Goal: Task Accomplishment & Management: Manage account settings

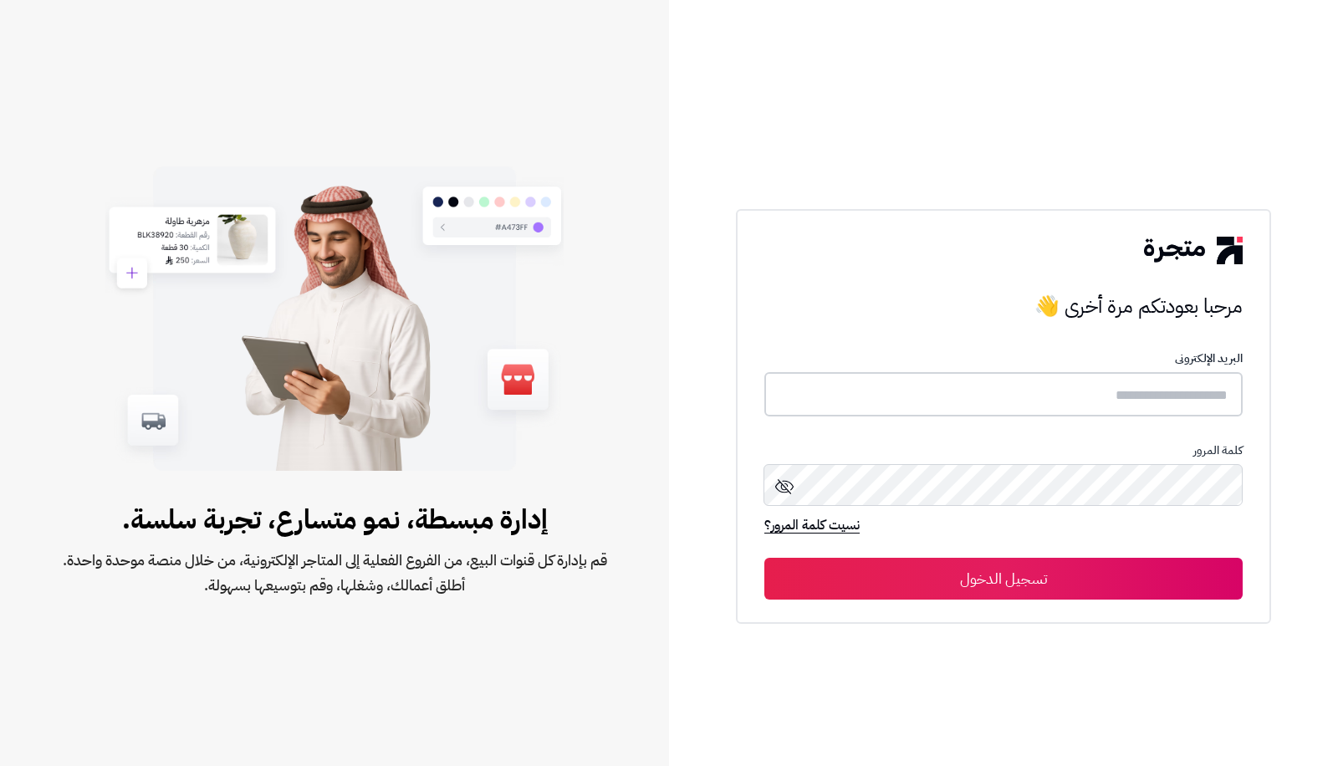
type input "**********"
click at [1080, 571] on button "تسجيل الدخول" at bounding box center [1003, 578] width 478 height 42
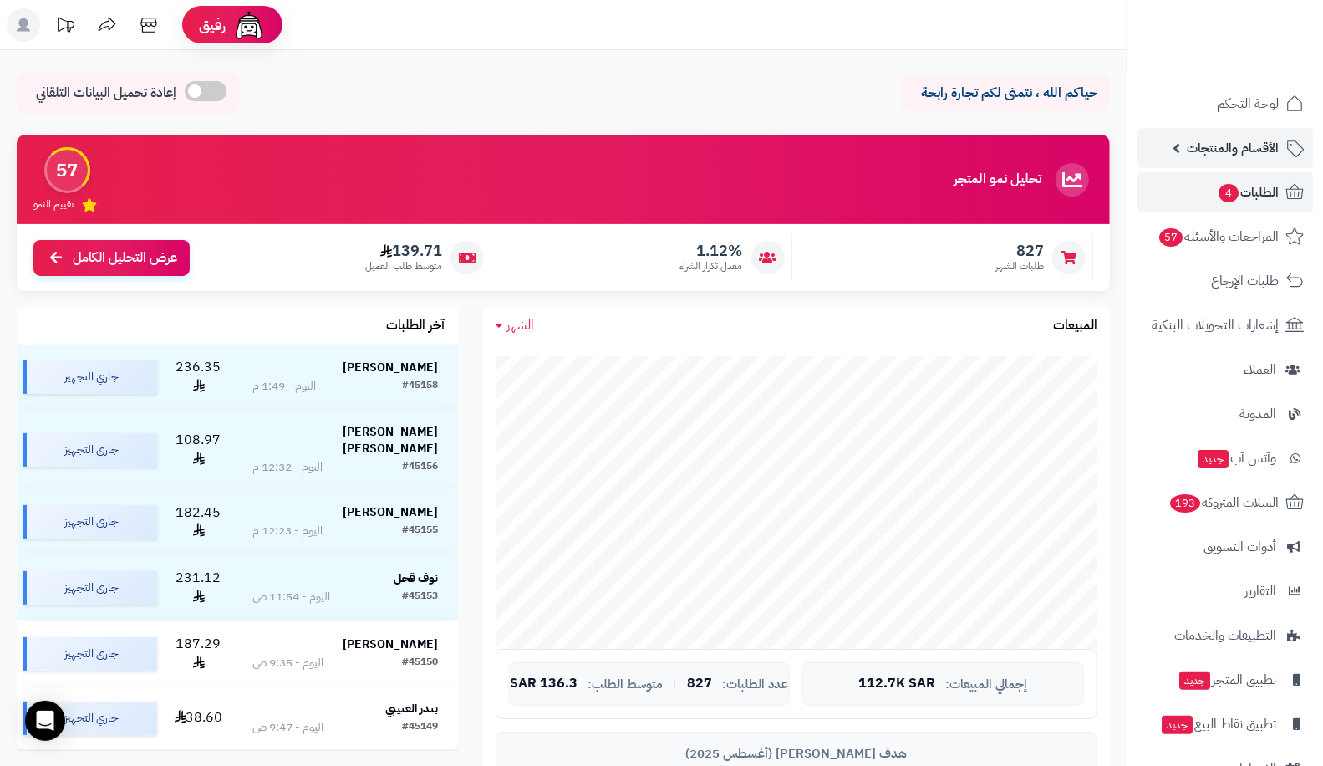
click at [1250, 149] on span "الأقسام والمنتجات" at bounding box center [1233, 147] width 92 height 23
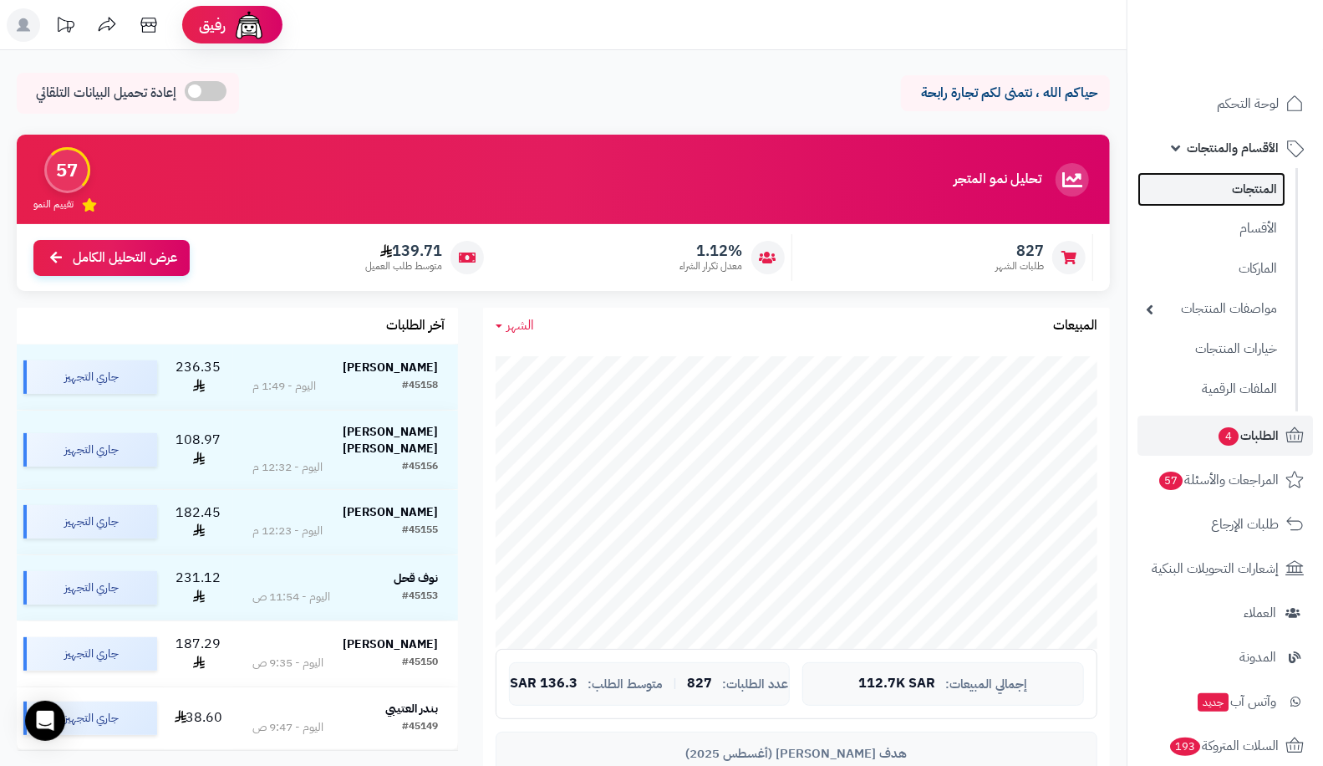
click at [1247, 193] on link "المنتجات" at bounding box center [1212, 189] width 148 height 34
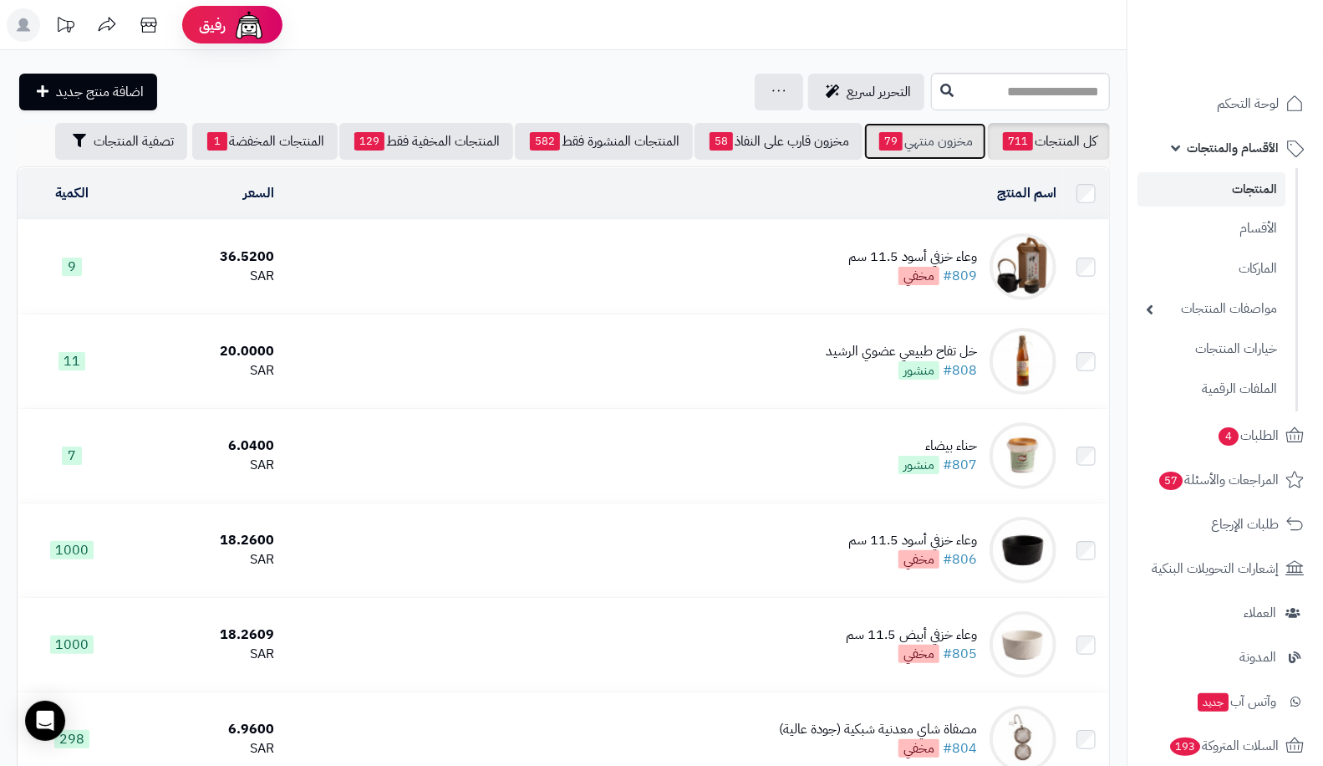
click at [941, 146] on link "مخزون منتهي 79" at bounding box center [925, 141] width 122 height 37
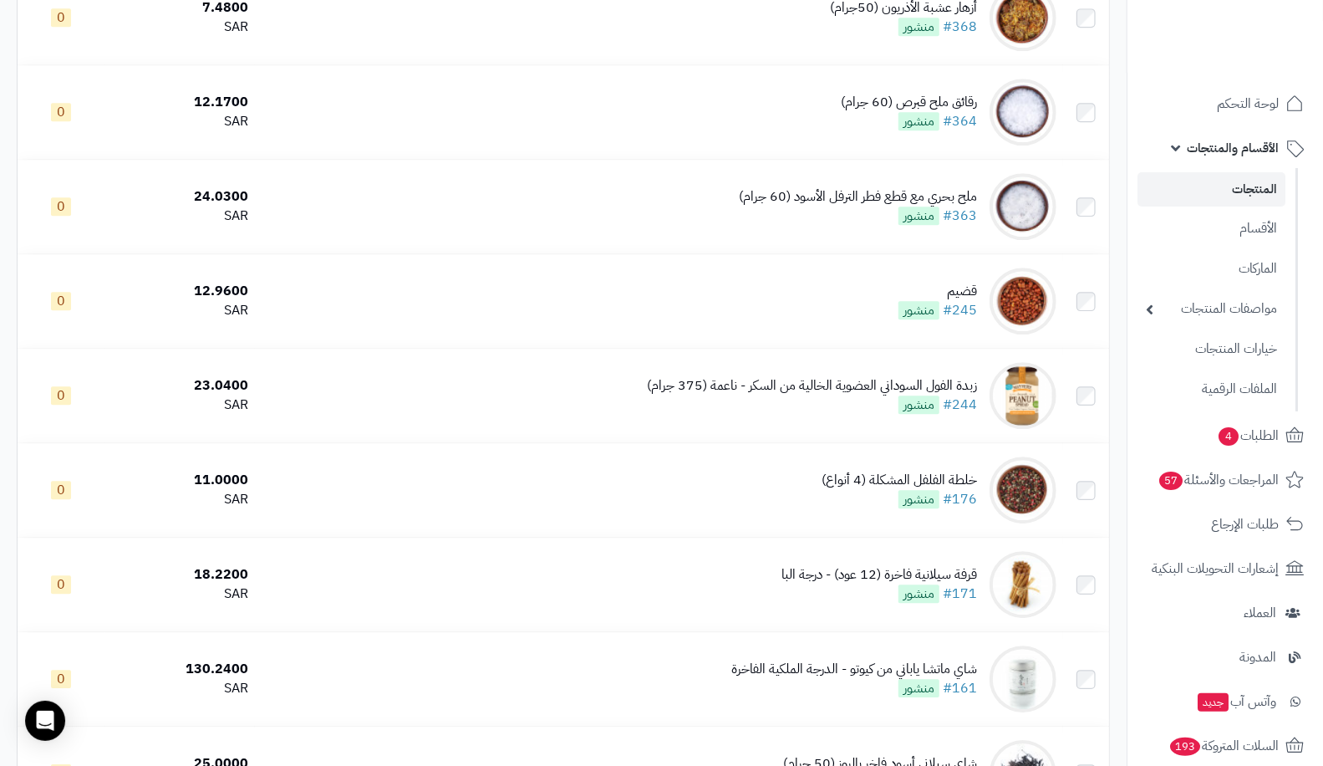
scroll to position [7086, 0]
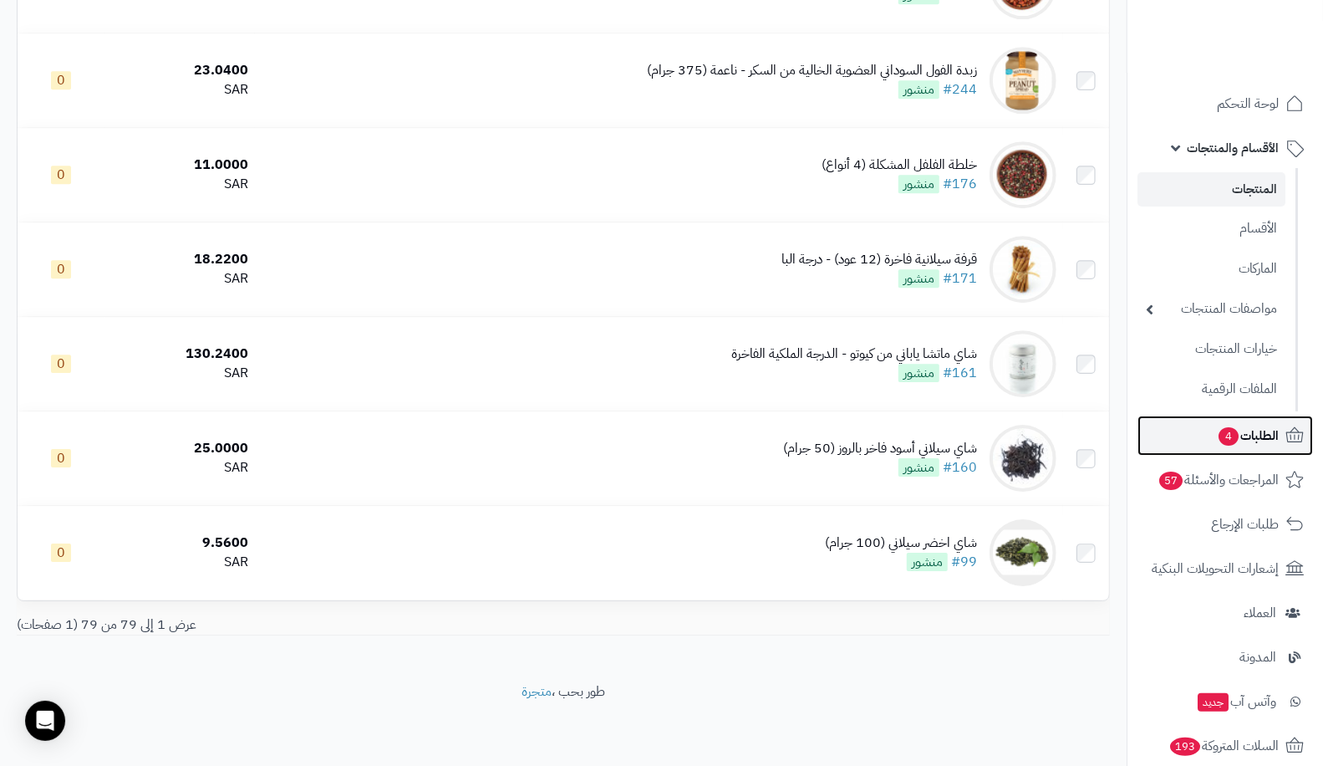
click at [1241, 436] on span "الطلبات 4" at bounding box center [1248, 435] width 62 height 23
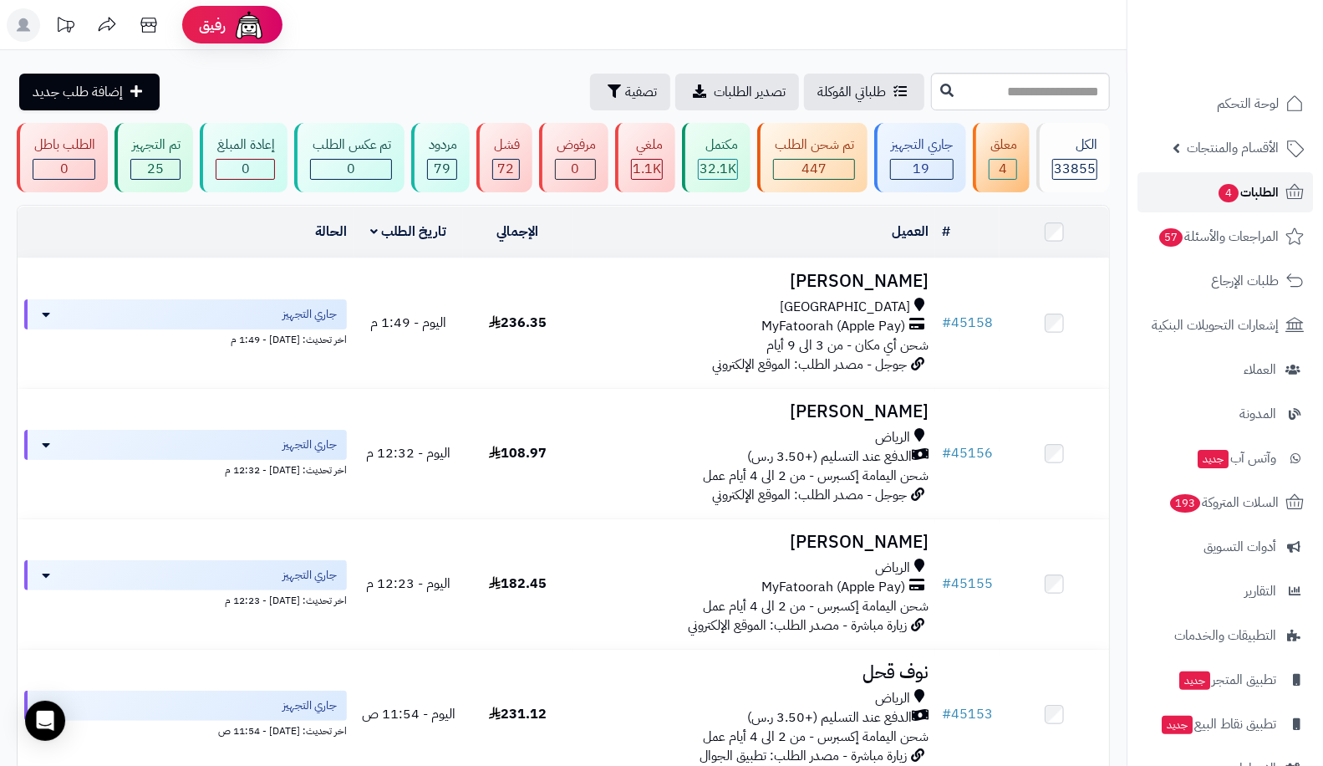
click at [1280, 186] on link "الطلبات 4" at bounding box center [1226, 192] width 176 height 40
click at [1250, 194] on span "الطلبات" at bounding box center [1260, 192] width 38 height 23
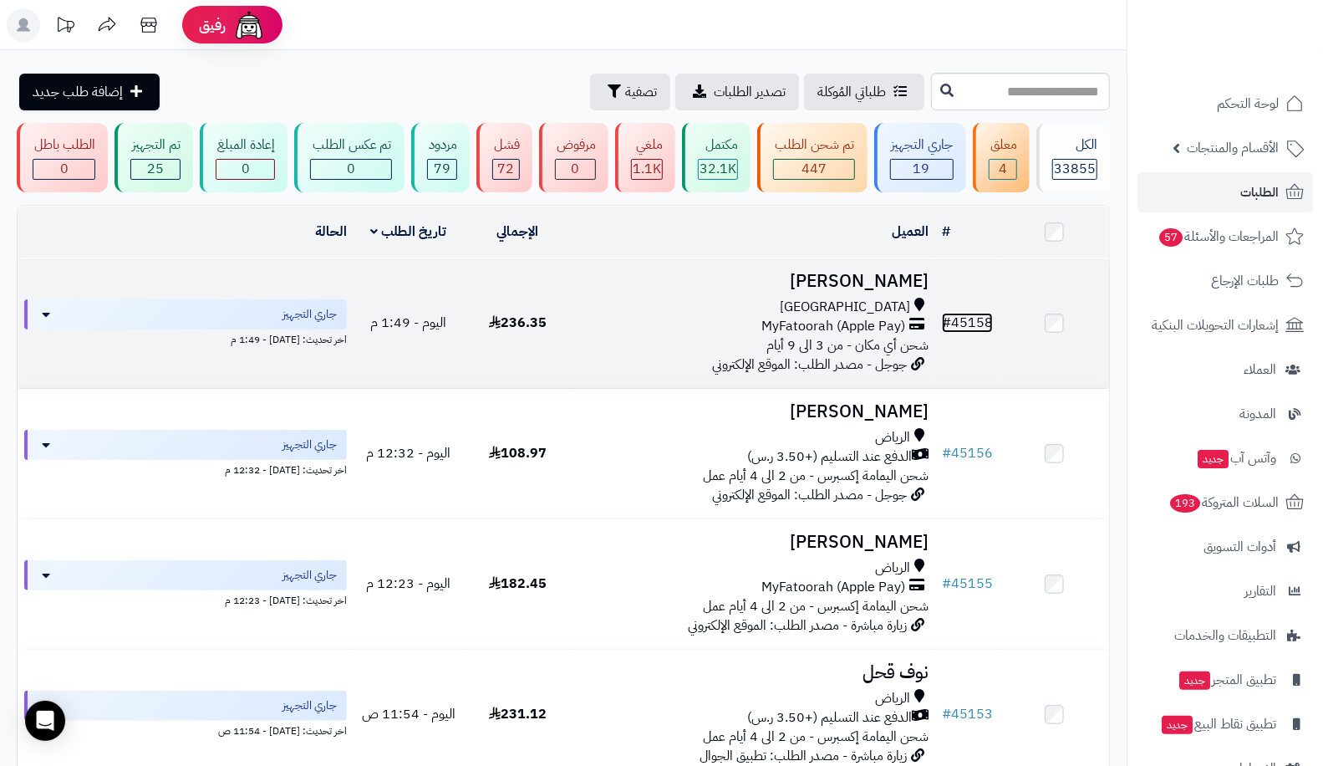
click at [951, 329] on span "#" at bounding box center [946, 323] width 9 height 20
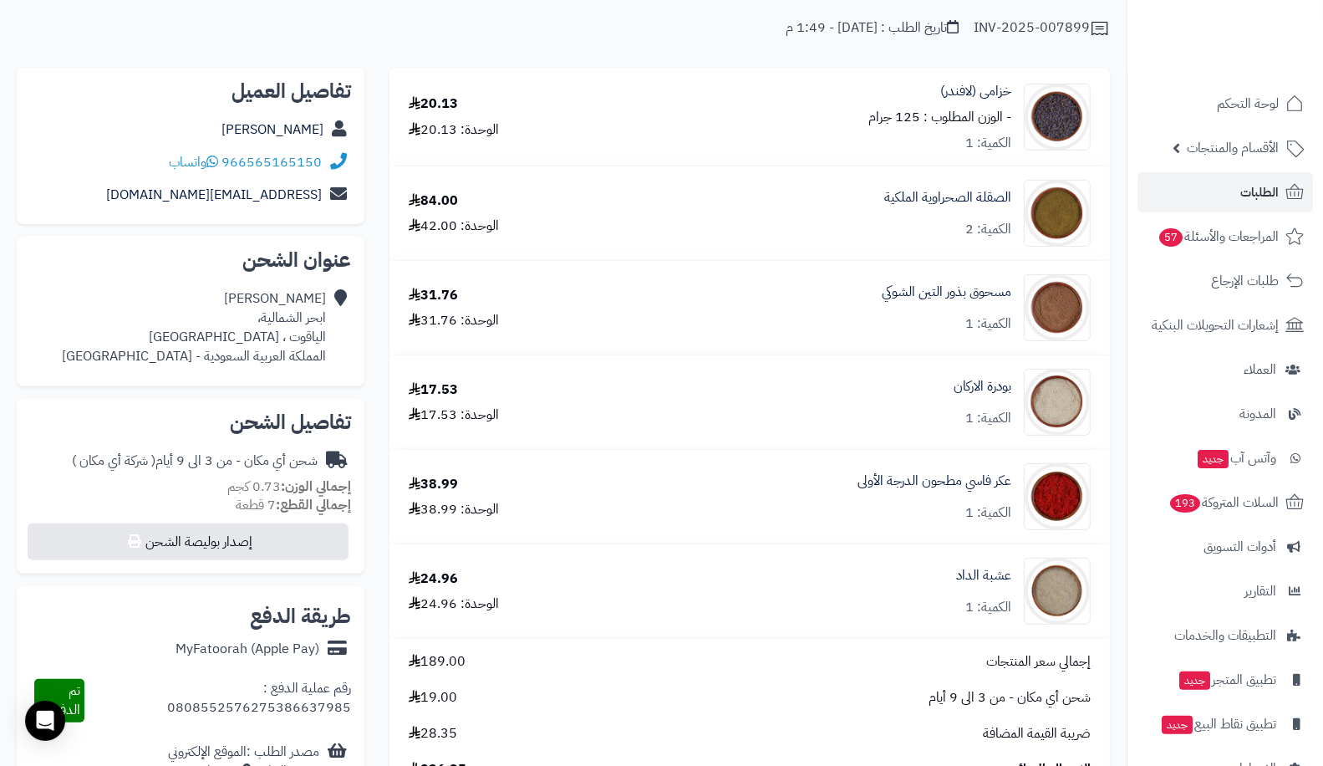
scroll to position [134, 0]
click at [945, 485] on link "عكر فاسي مطحون الدرجة الأولى" at bounding box center [935, 480] width 154 height 19
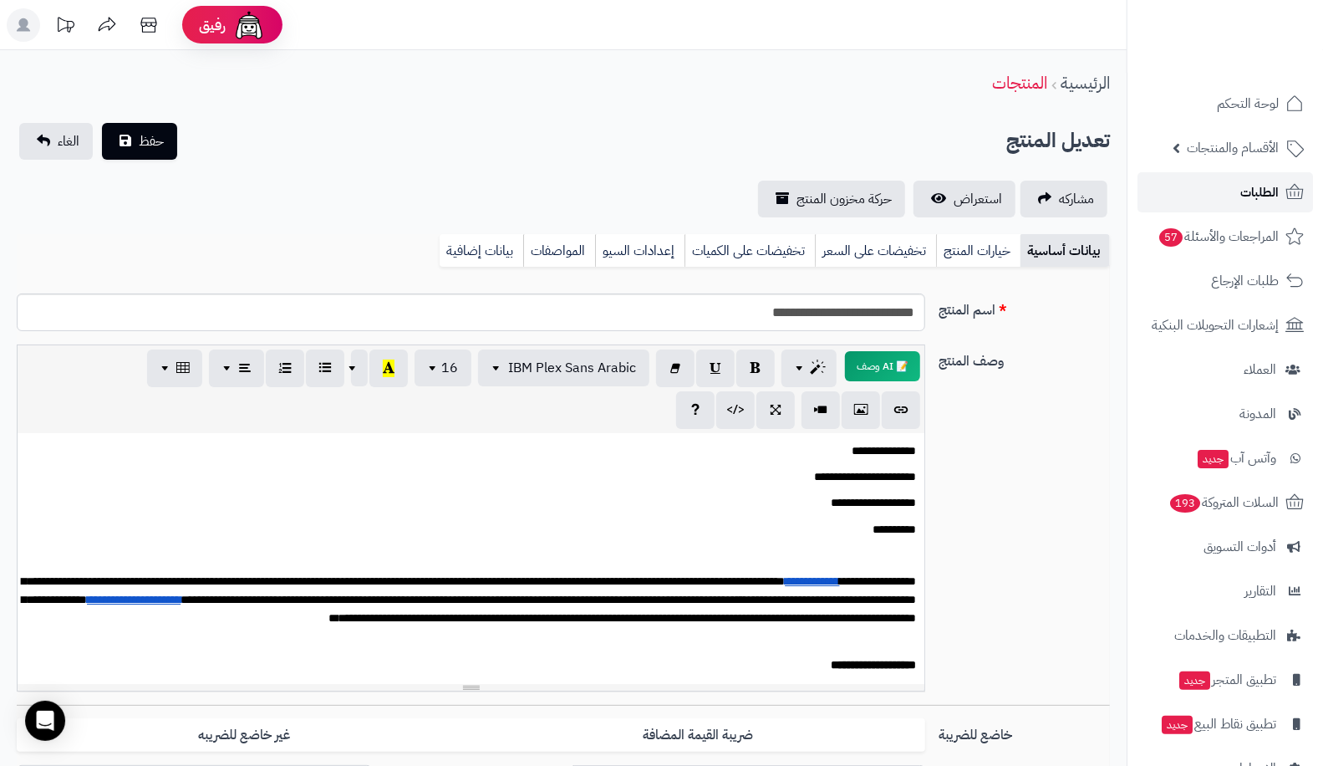
click at [1251, 194] on span "الطلبات" at bounding box center [1260, 192] width 38 height 23
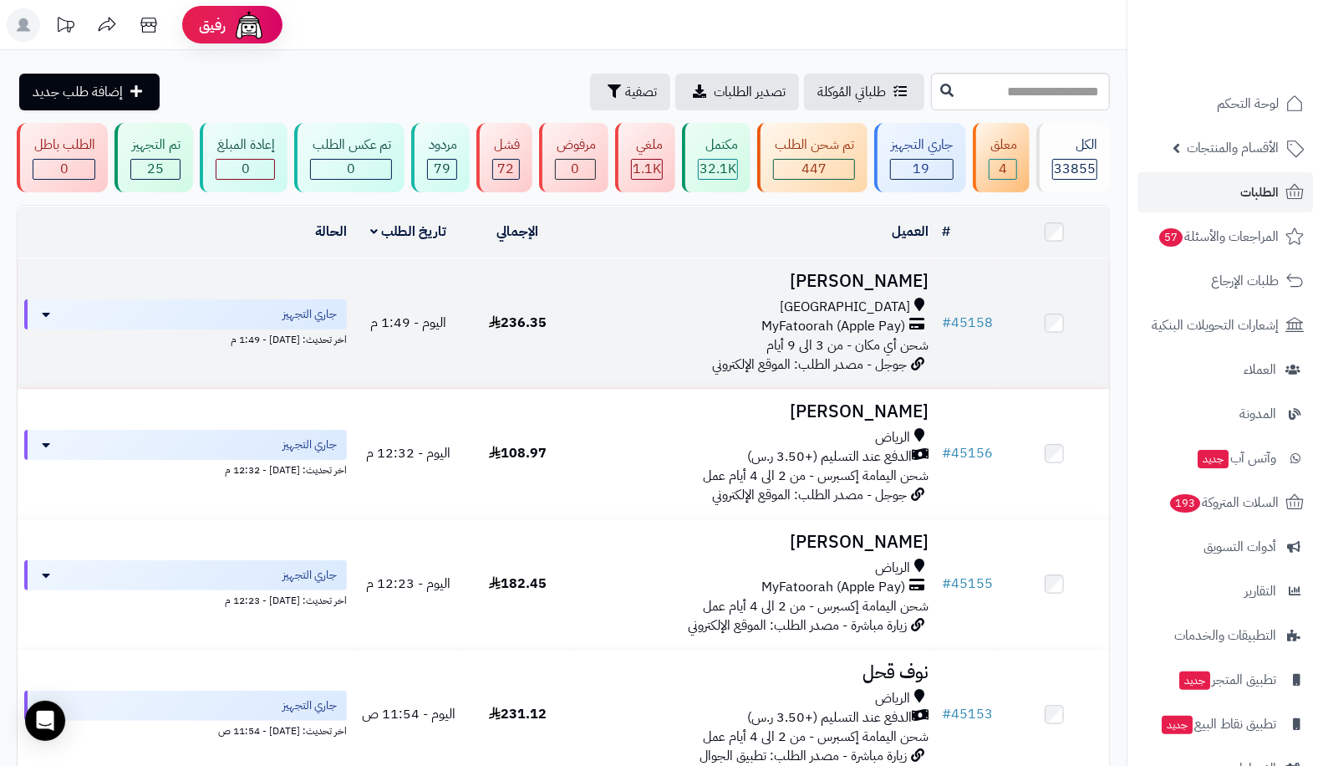
click at [982, 293] on td "# 45158" at bounding box center [967, 323] width 64 height 130
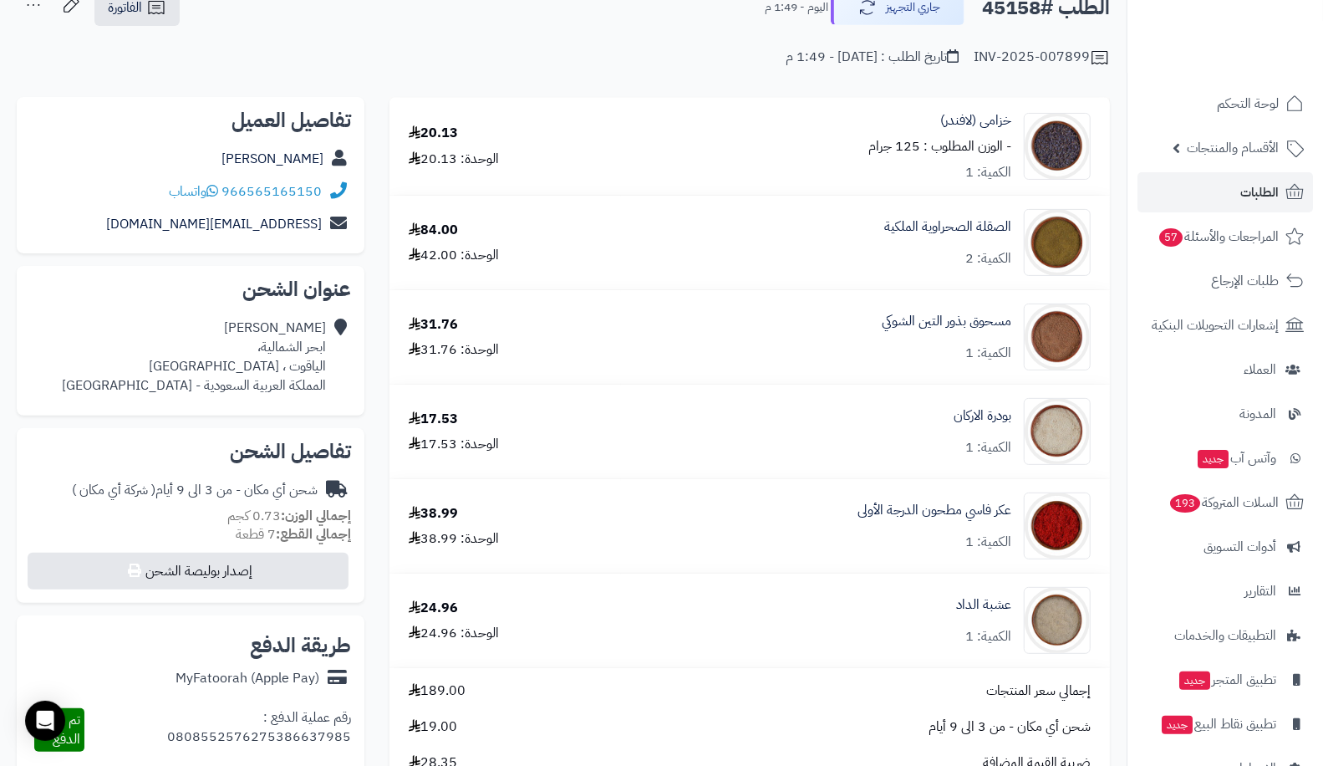
scroll to position [162, 0]
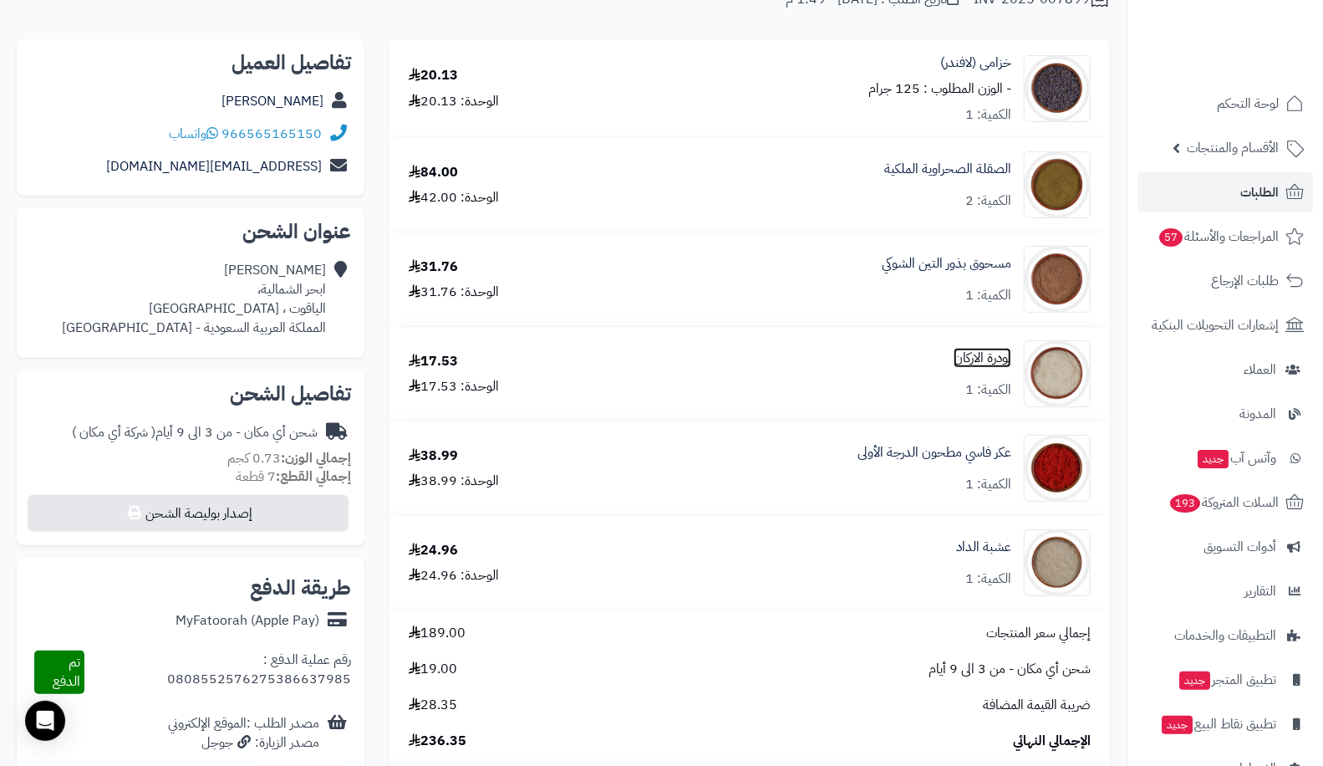
click at [992, 359] on link "بودرة الاركان" at bounding box center [983, 358] width 58 height 19
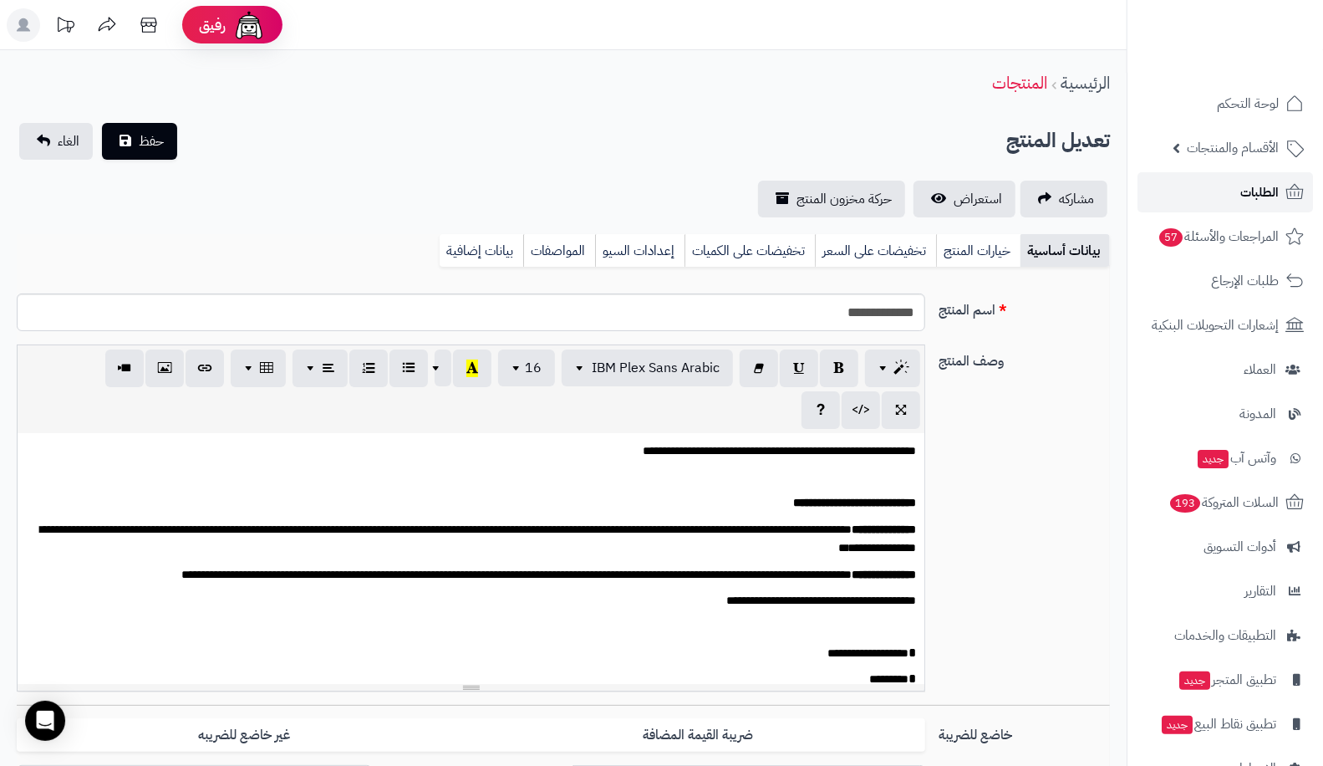
click at [1254, 184] on span "الطلبات" at bounding box center [1260, 192] width 38 height 23
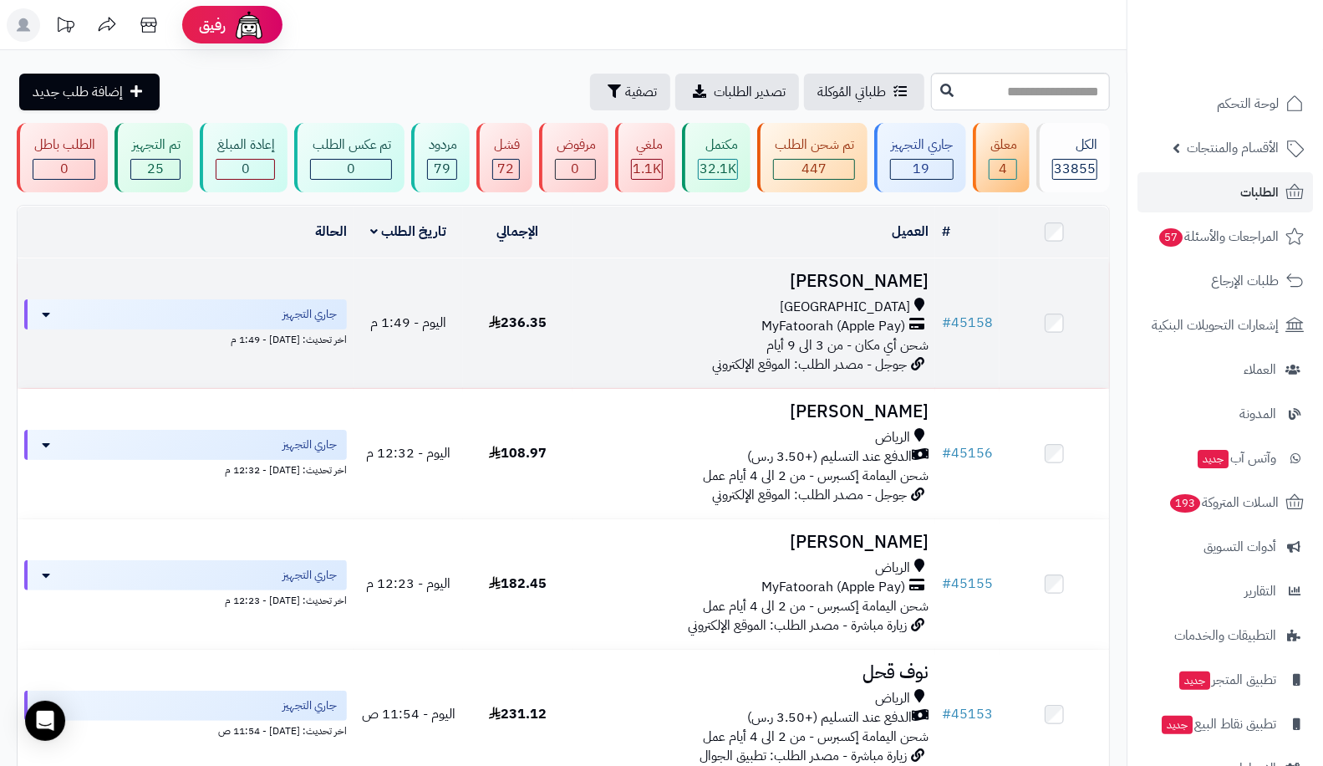
click at [978, 284] on td "# 45158" at bounding box center [967, 323] width 64 height 130
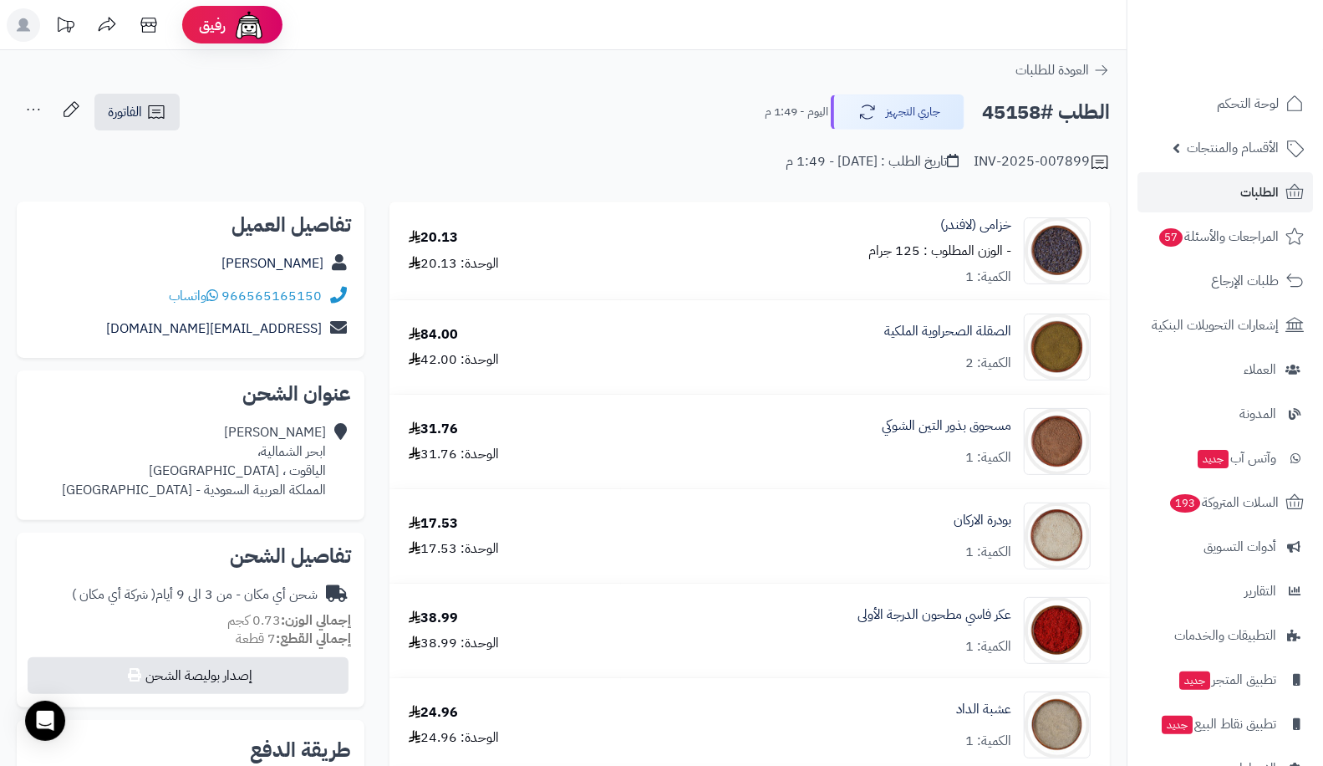
click at [993, 287] on div "مسحوق بذور التين الشوكي الكمية: 1" at bounding box center [866, 251] width 476 height 71
click at [996, 426] on link "مسحوق بذور التين الشوكي" at bounding box center [947, 425] width 130 height 19
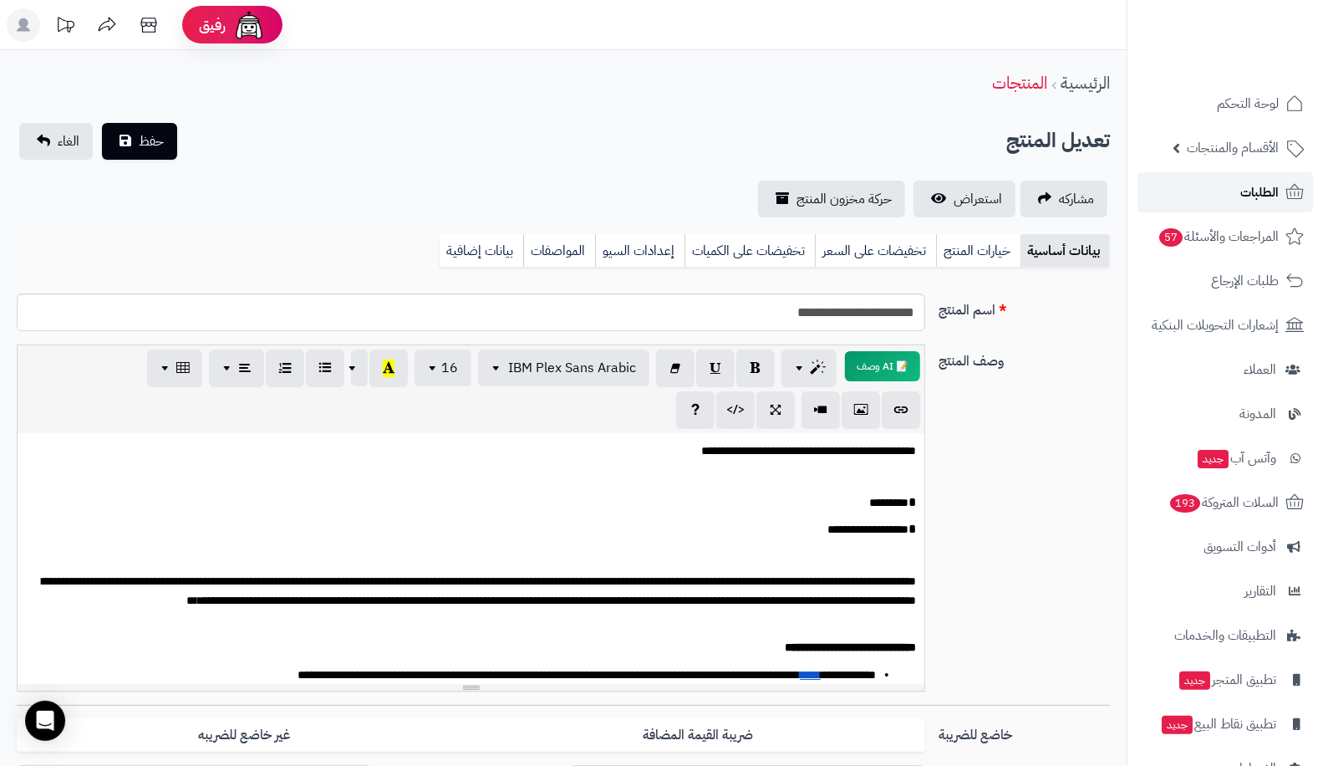
click at [1251, 191] on span "الطلبات" at bounding box center [1260, 192] width 38 height 23
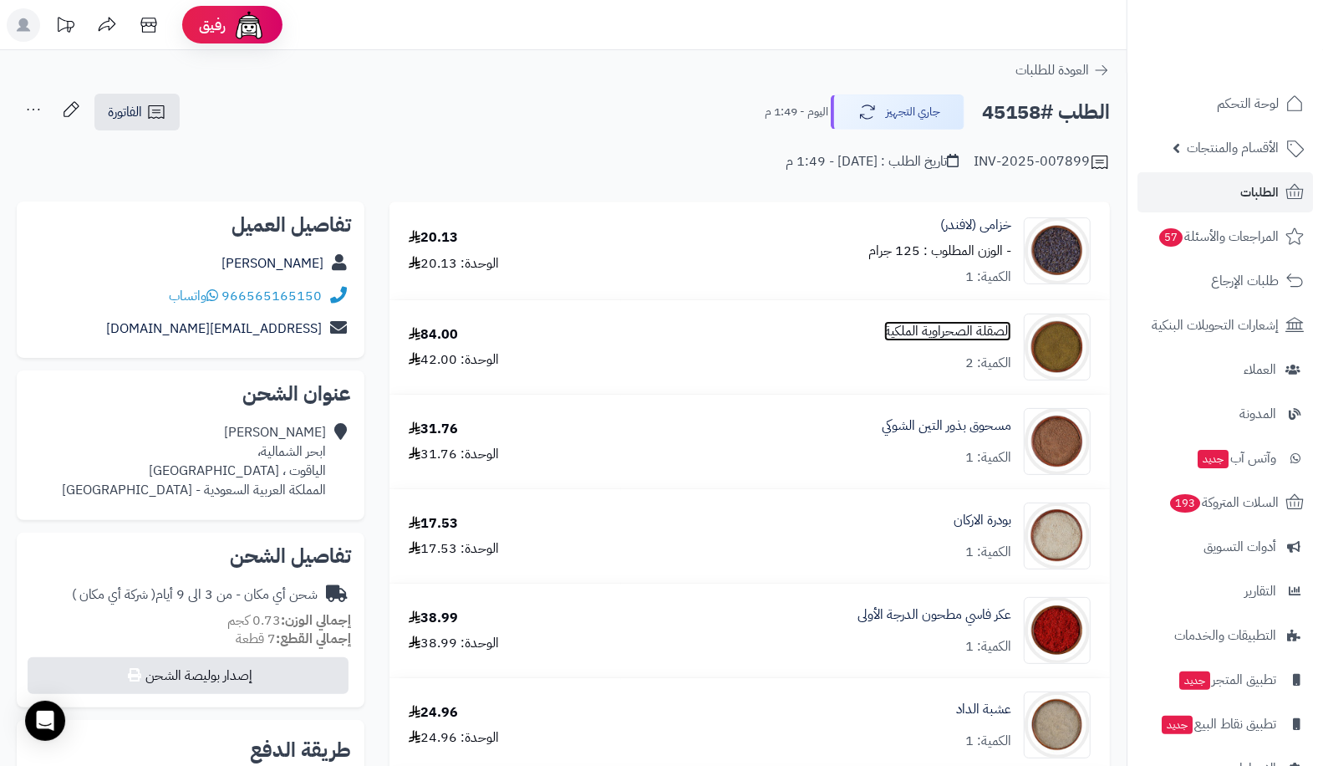
click at [993, 339] on link "الصقلة الصحراوية الملكية" at bounding box center [947, 331] width 127 height 19
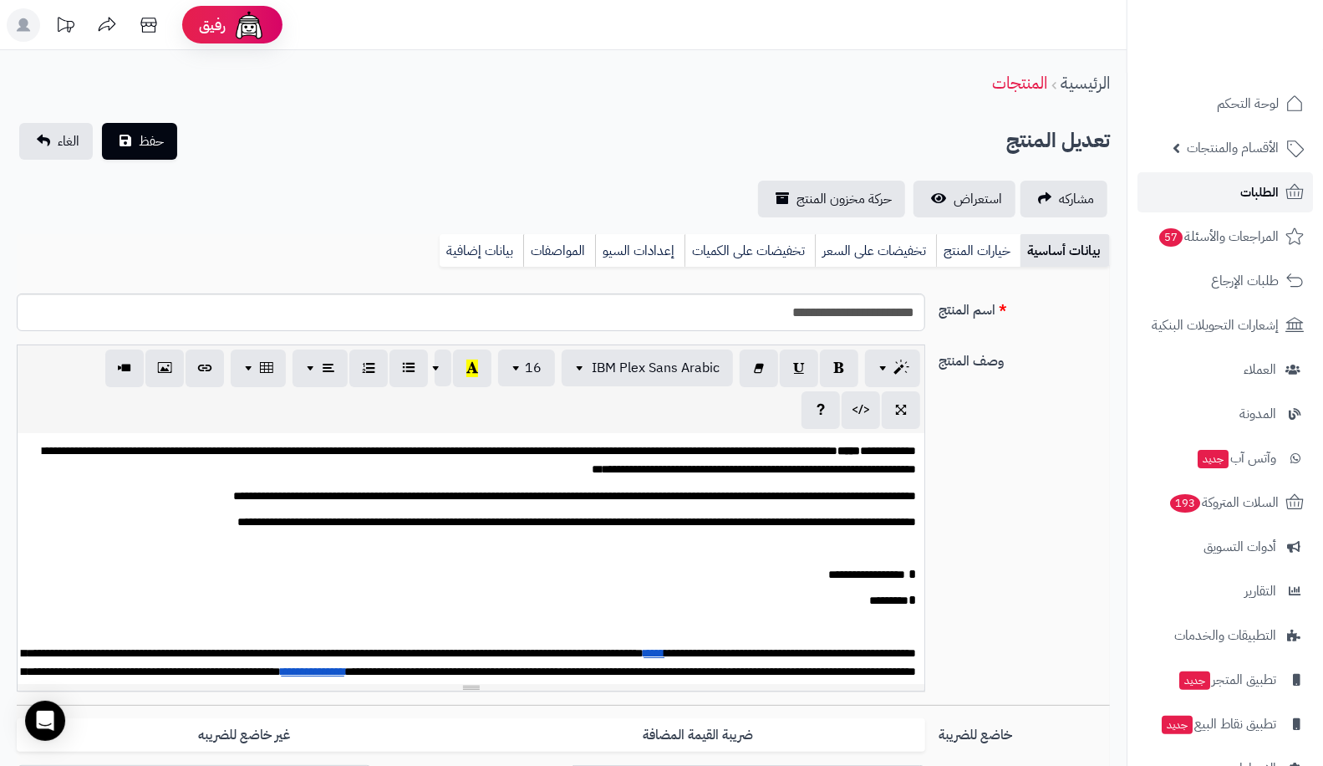
click at [1244, 196] on span "الطلبات" at bounding box center [1260, 192] width 38 height 23
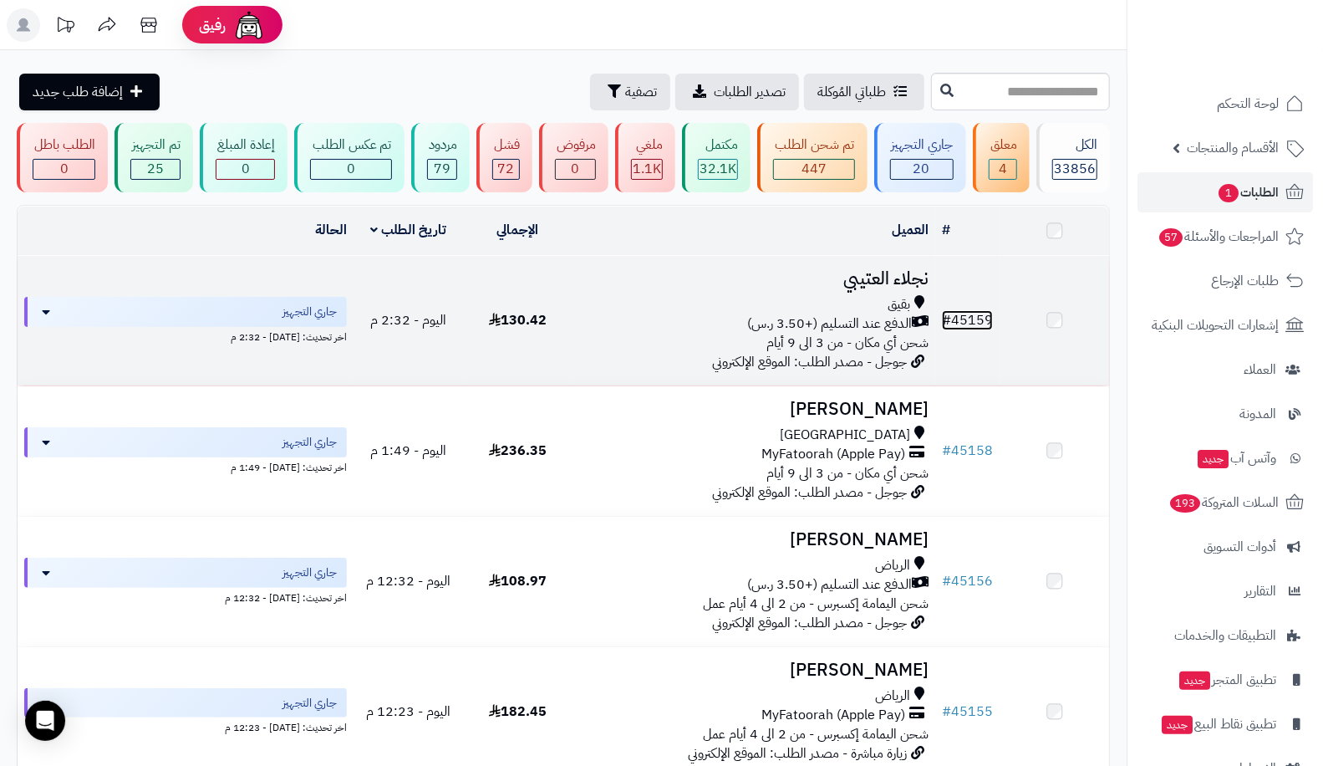
click at [987, 318] on link "# 45159" at bounding box center [967, 320] width 51 height 20
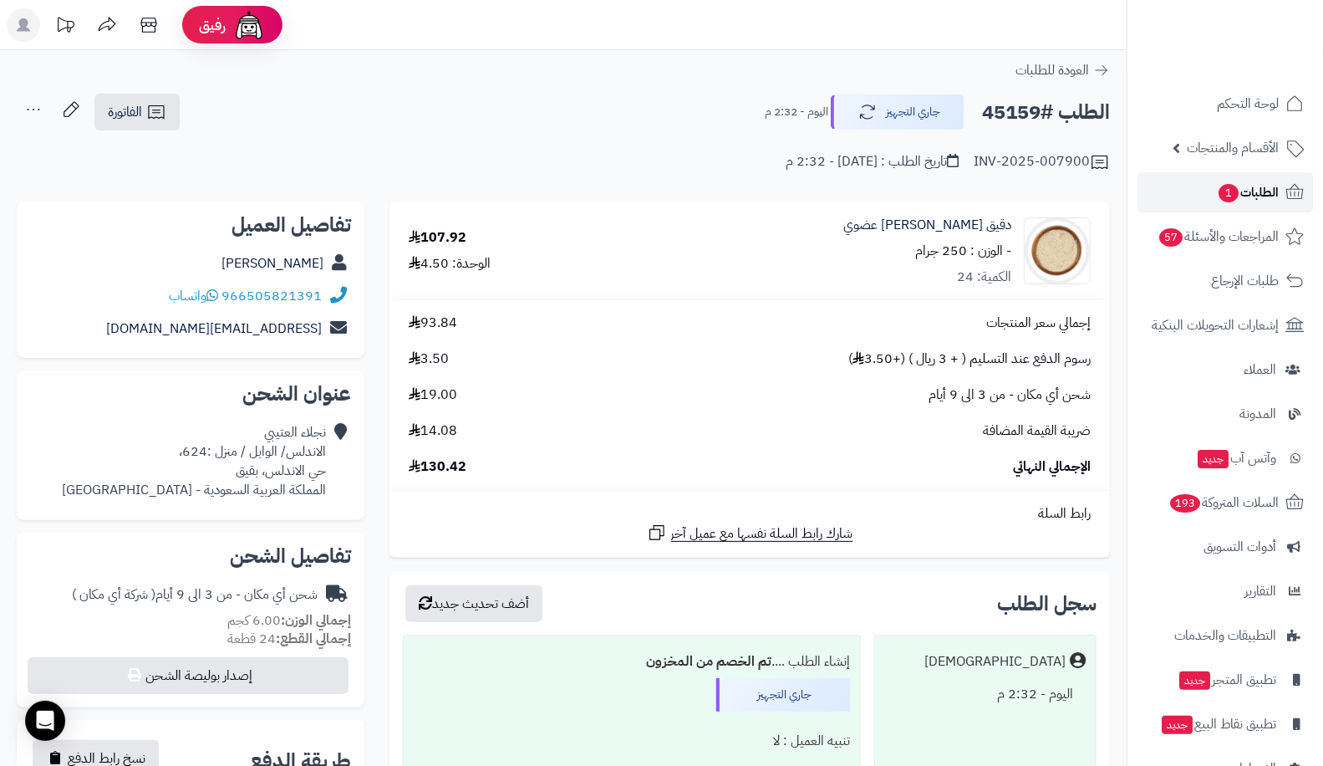
click at [1252, 185] on span "الطلبات 1" at bounding box center [1248, 192] width 62 height 23
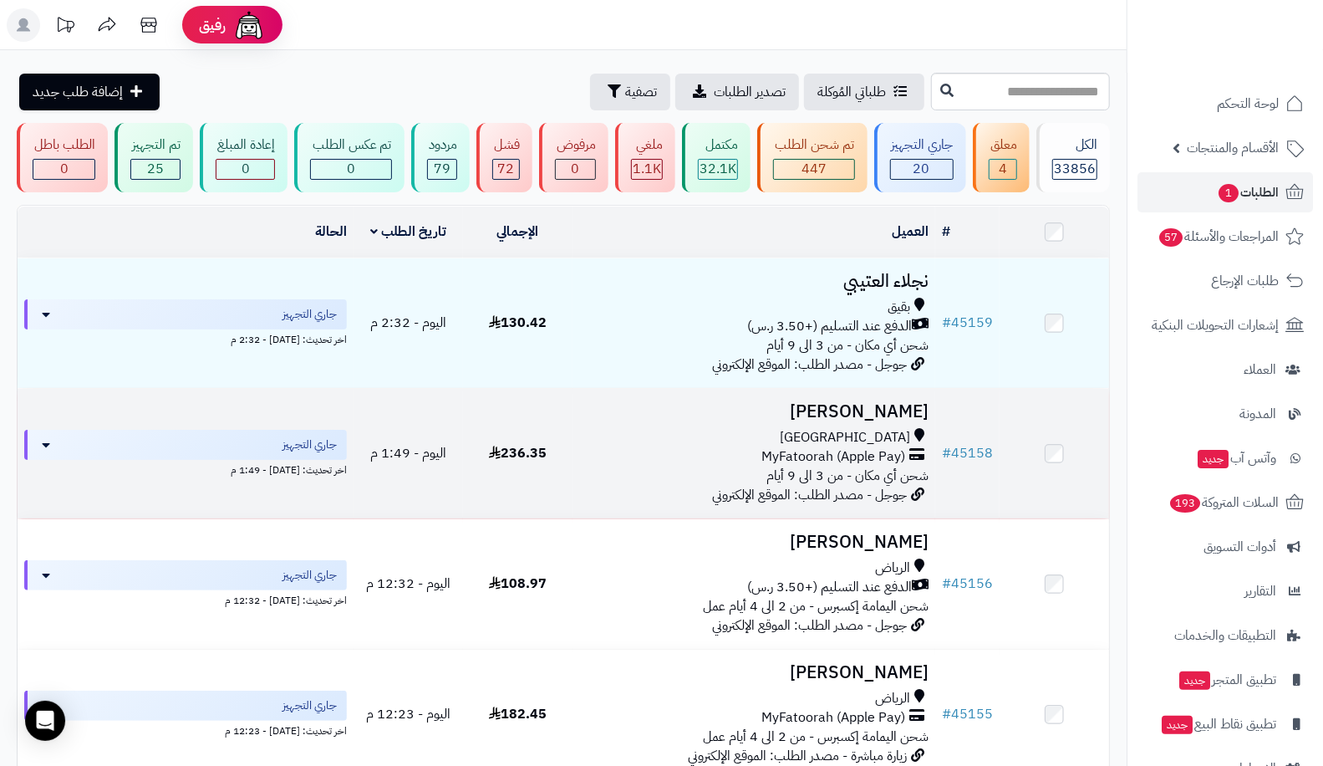
click at [962, 476] on td "# 45158" at bounding box center [967, 454] width 64 height 130
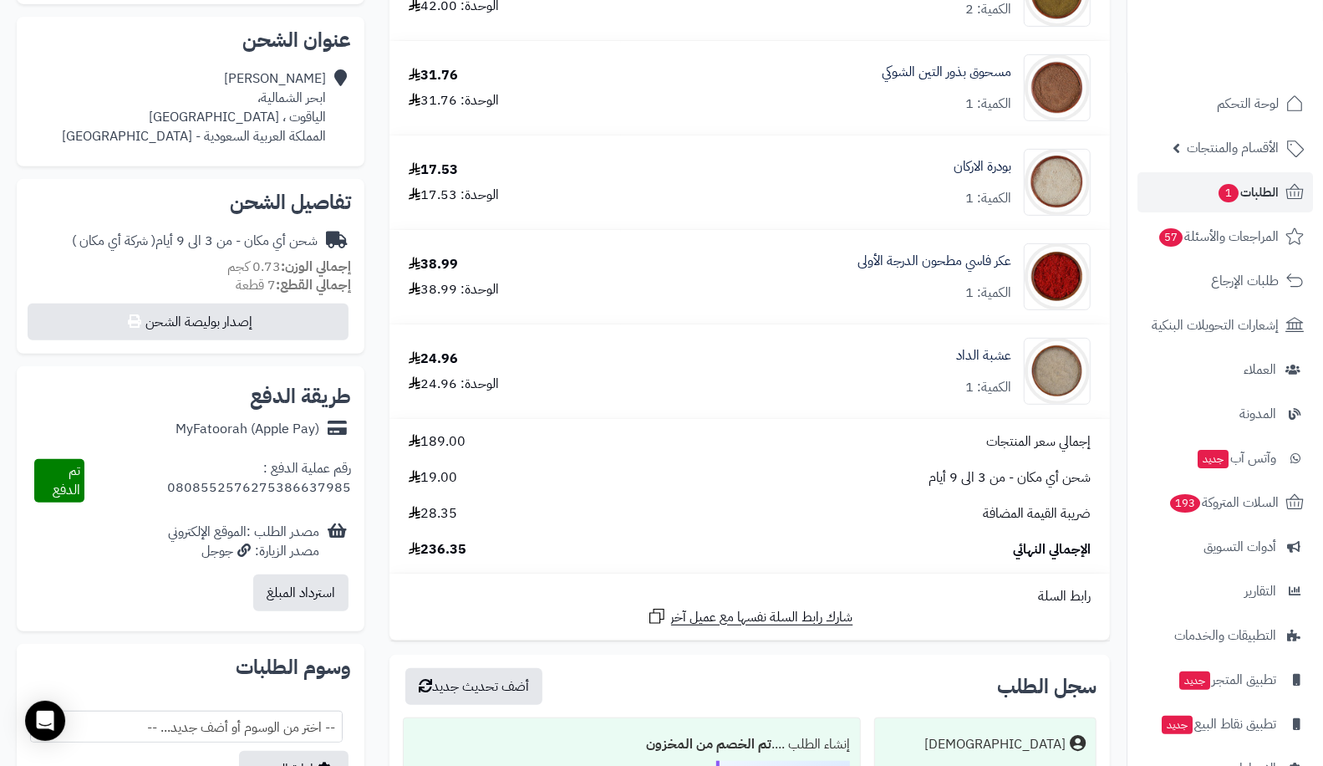
scroll to position [353, 0]
click at [993, 359] on link "عشبة الداد" at bounding box center [983, 356] width 55 height 19
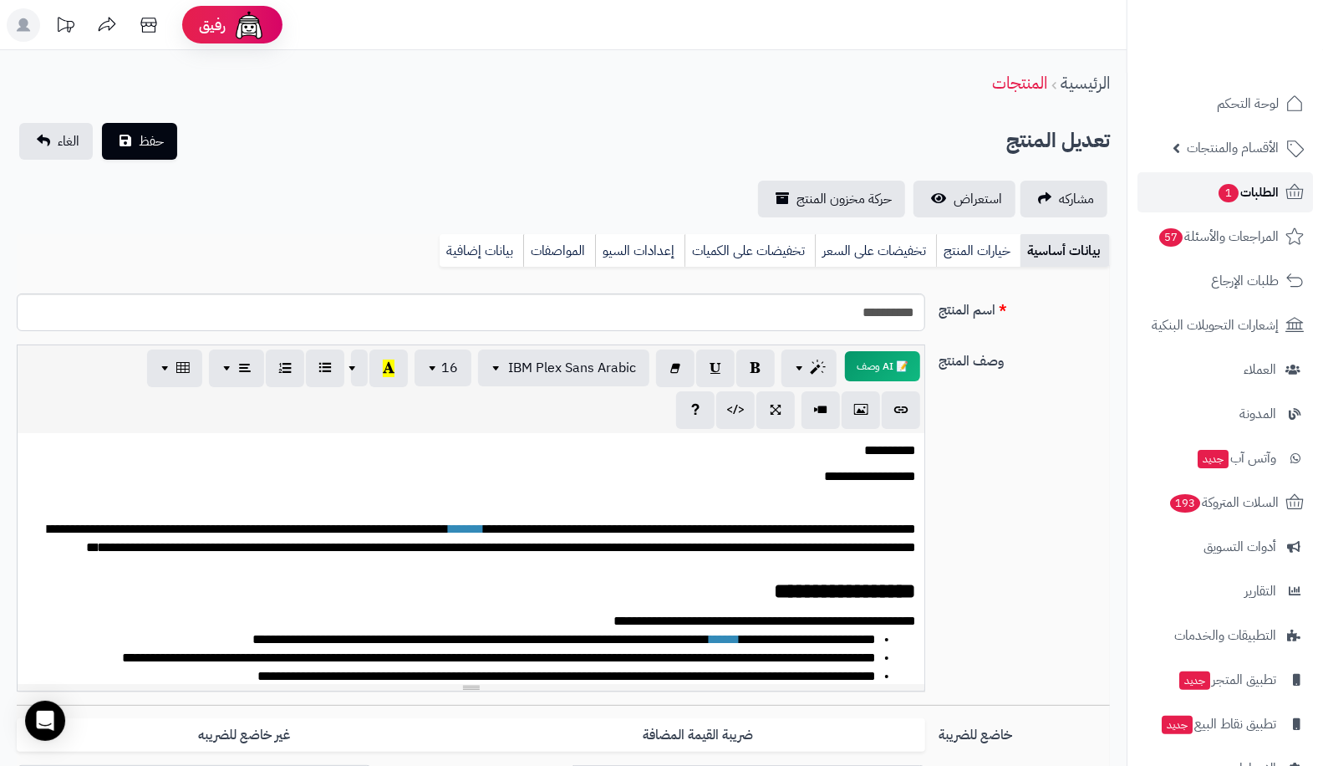
click at [1245, 190] on span "الطلبات 1" at bounding box center [1248, 192] width 62 height 23
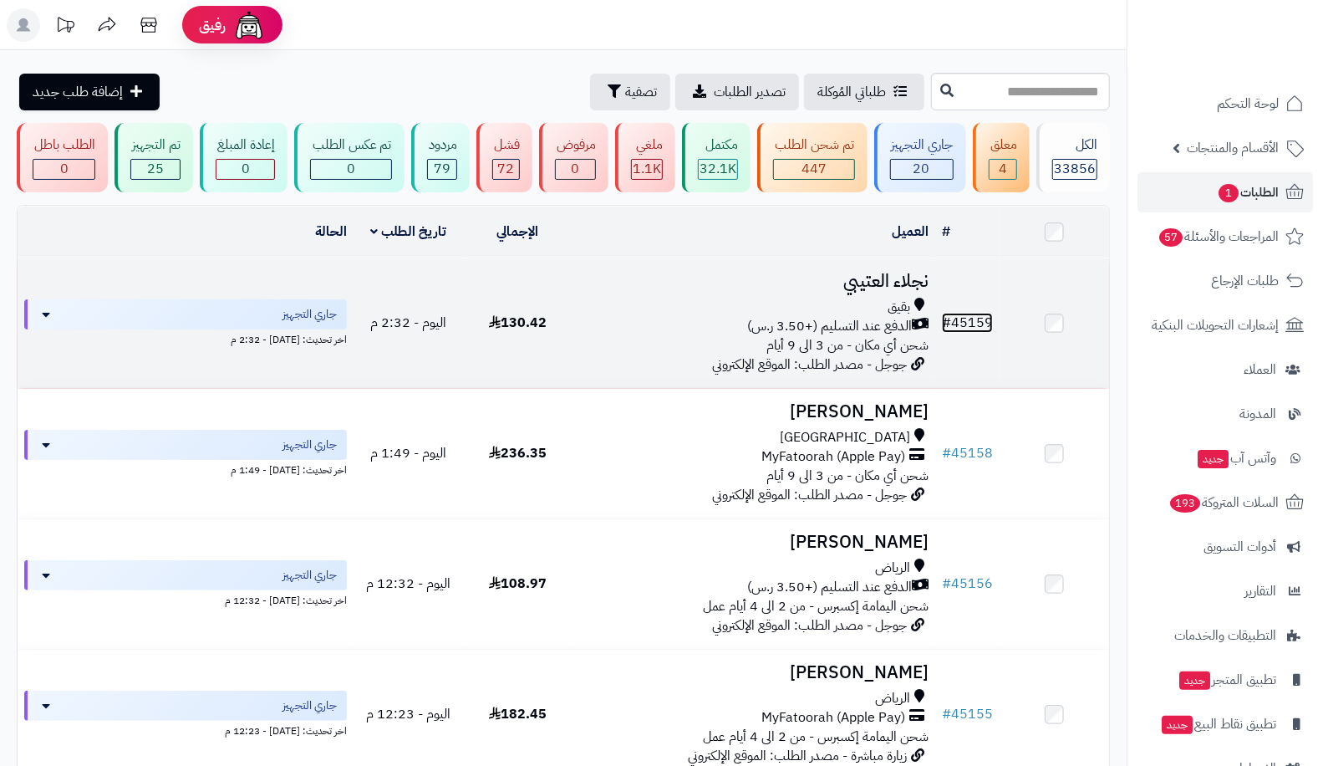
click at [970, 326] on link "# 45159" at bounding box center [967, 323] width 51 height 20
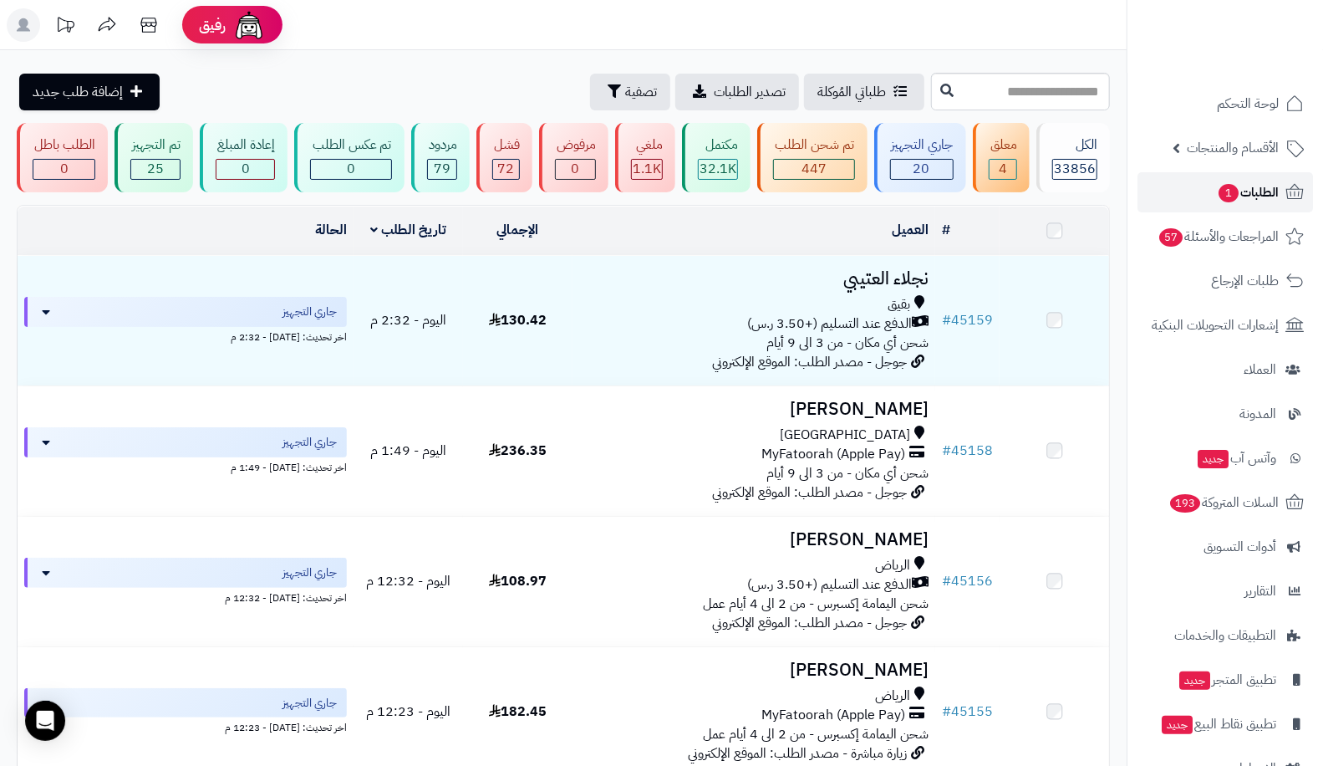
click at [1259, 198] on span "الطلبات 1" at bounding box center [1248, 192] width 62 height 23
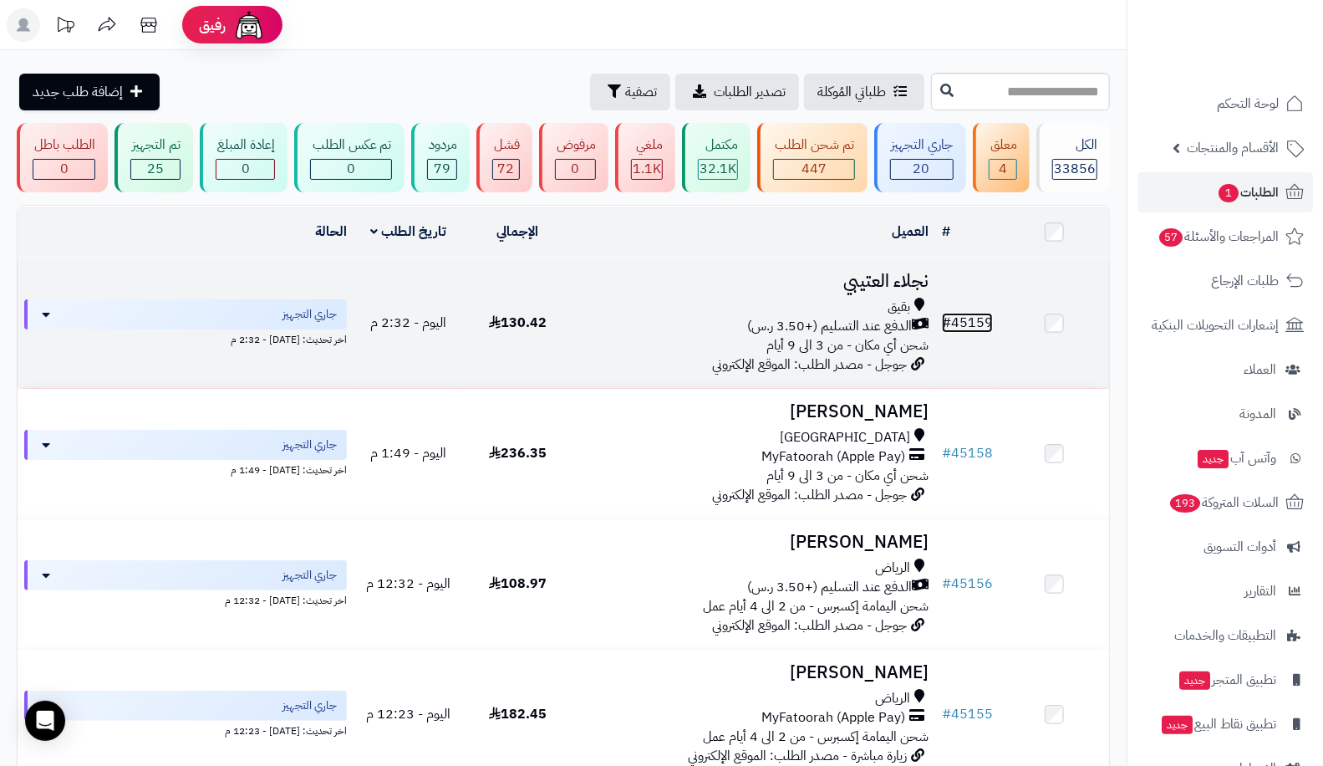
click at [993, 321] on link "# 45159" at bounding box center [967, 323] width 51 height 20
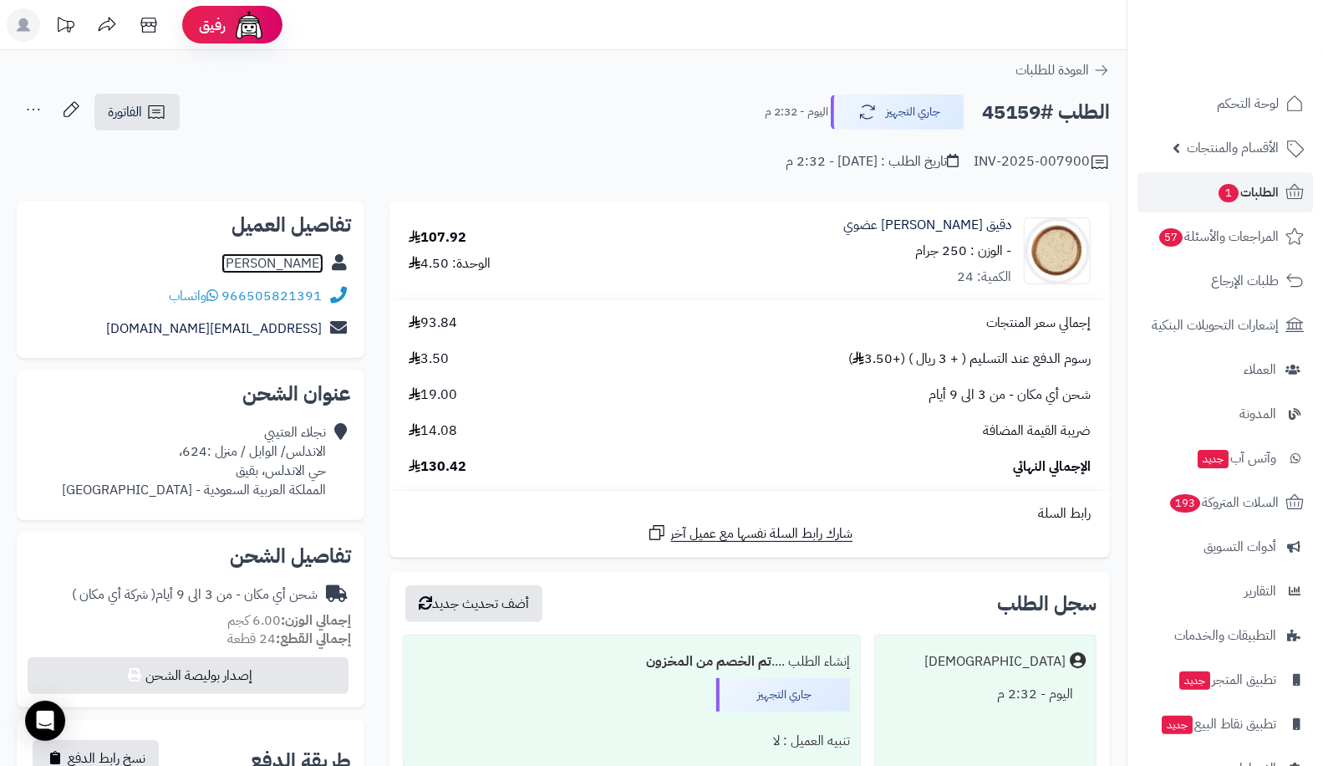
click at [303, 257] on link "نجلاء العتيبي" at bounding box center [273, 263] width 102 height 20
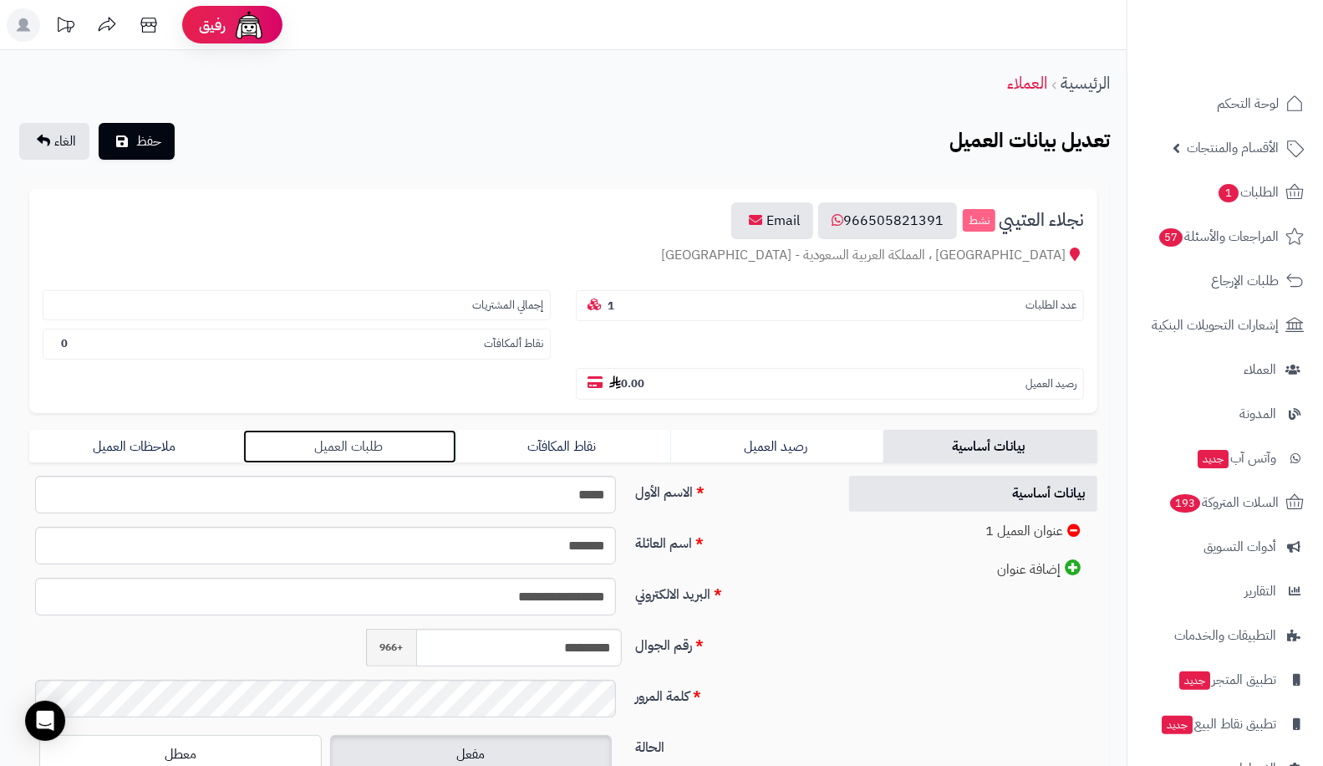
click at [312, 430] on link "طلبات العميل" at bounding box center [350, 446] width 214 height 33
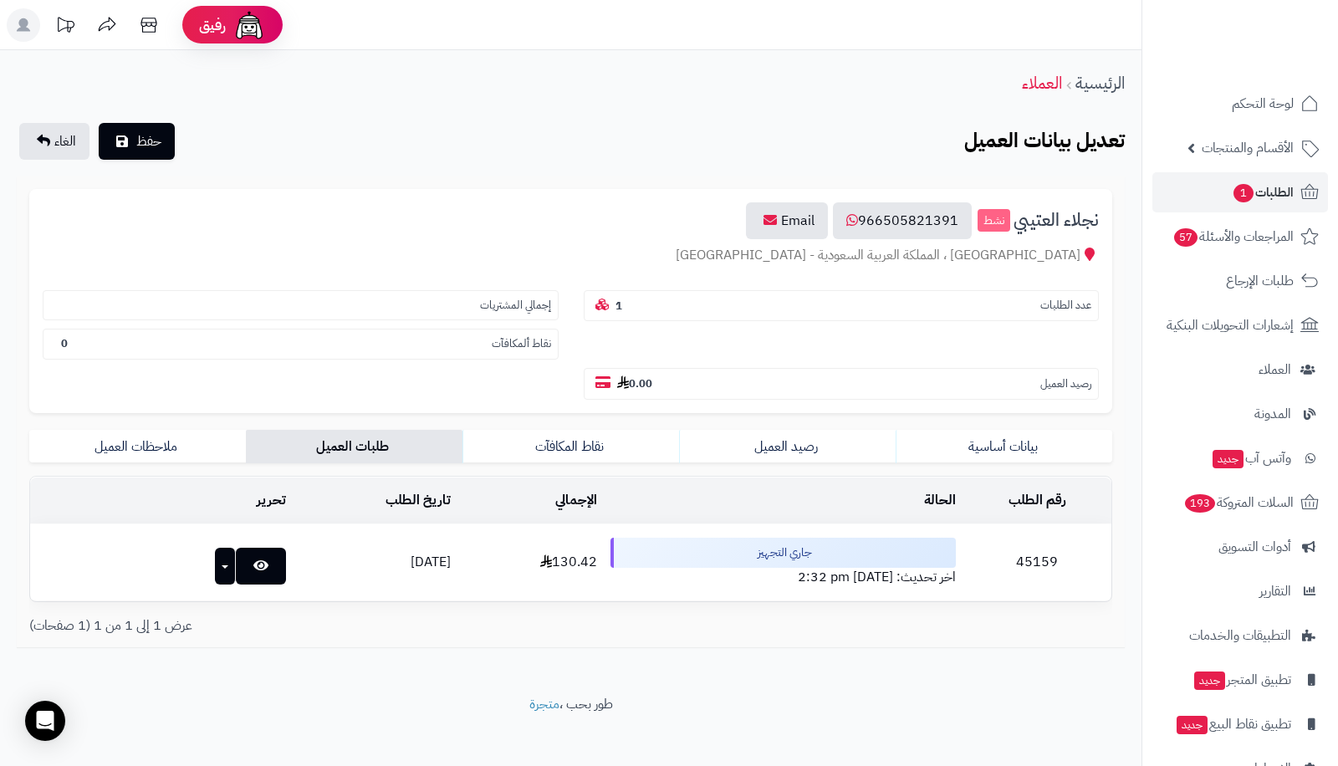
click at [1239, 196] on span "1" at bounding box center [1243, 193] width 20 height 18
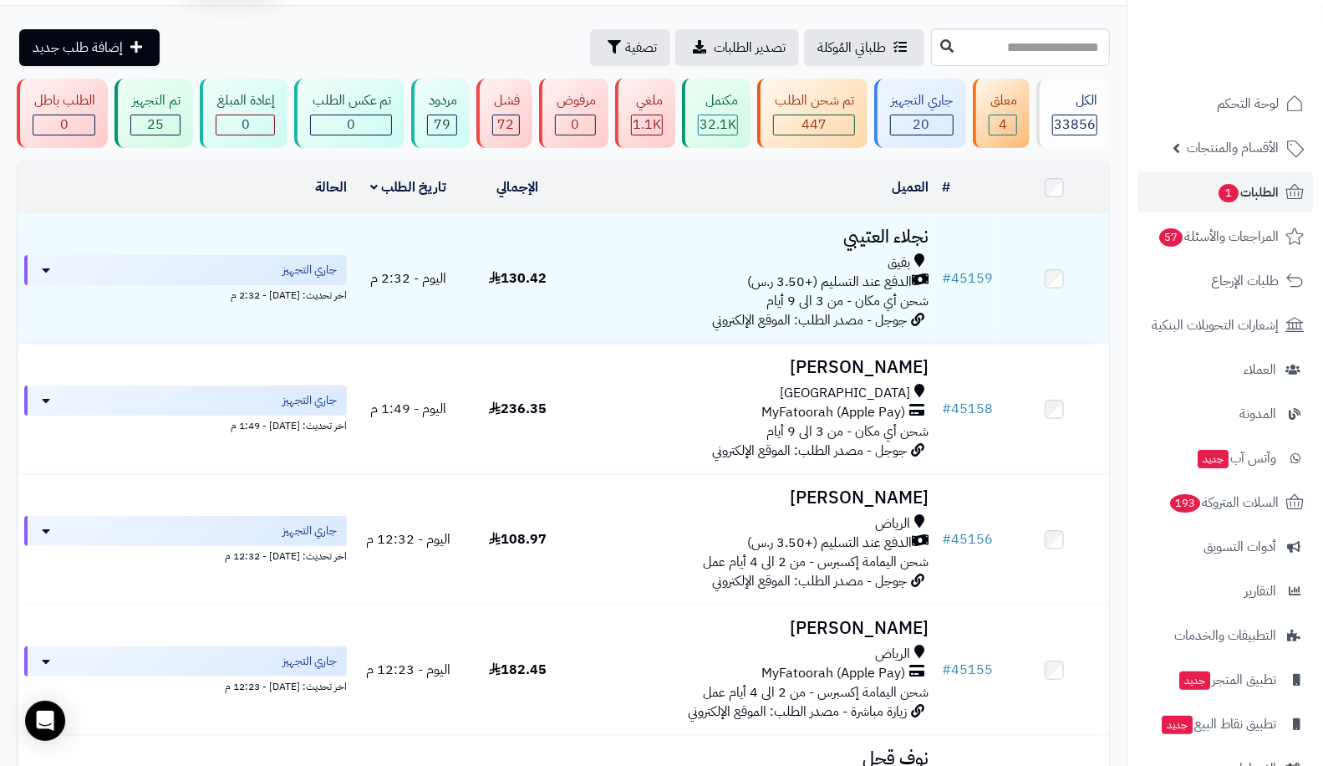
scroll to position [64, 0]
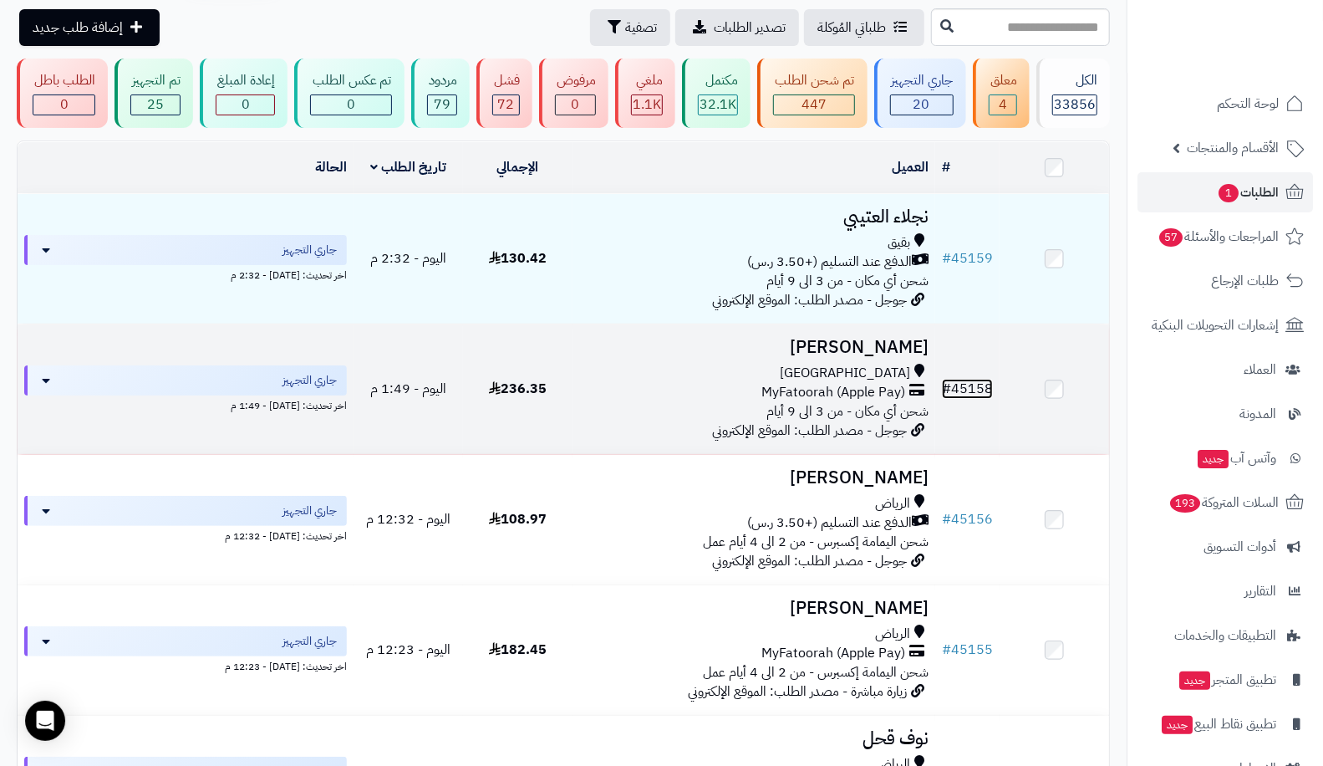
click at [951, 379] on span "#" at bounding box center [946, 389] width 9 height 20
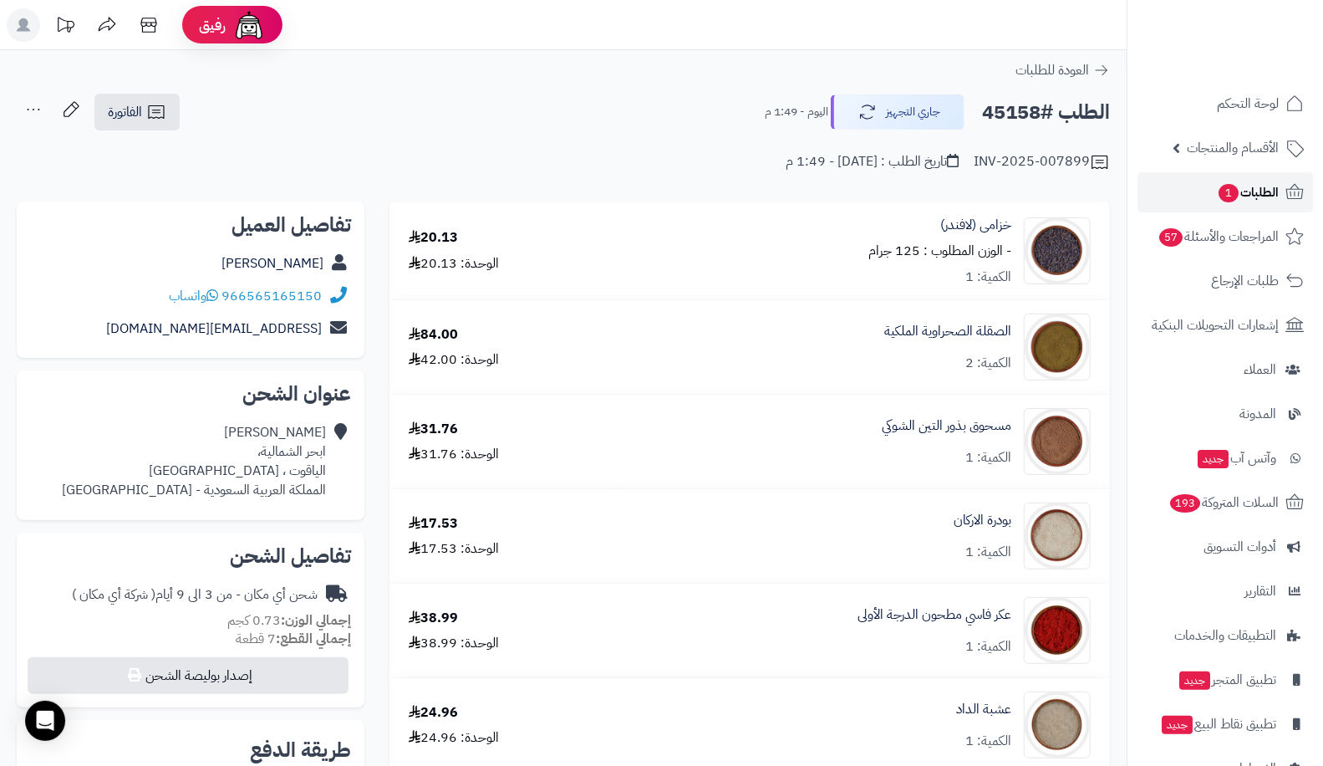
click at [1226, 192] on span "1" at bounding box center [1229, 193] width 20 height 18
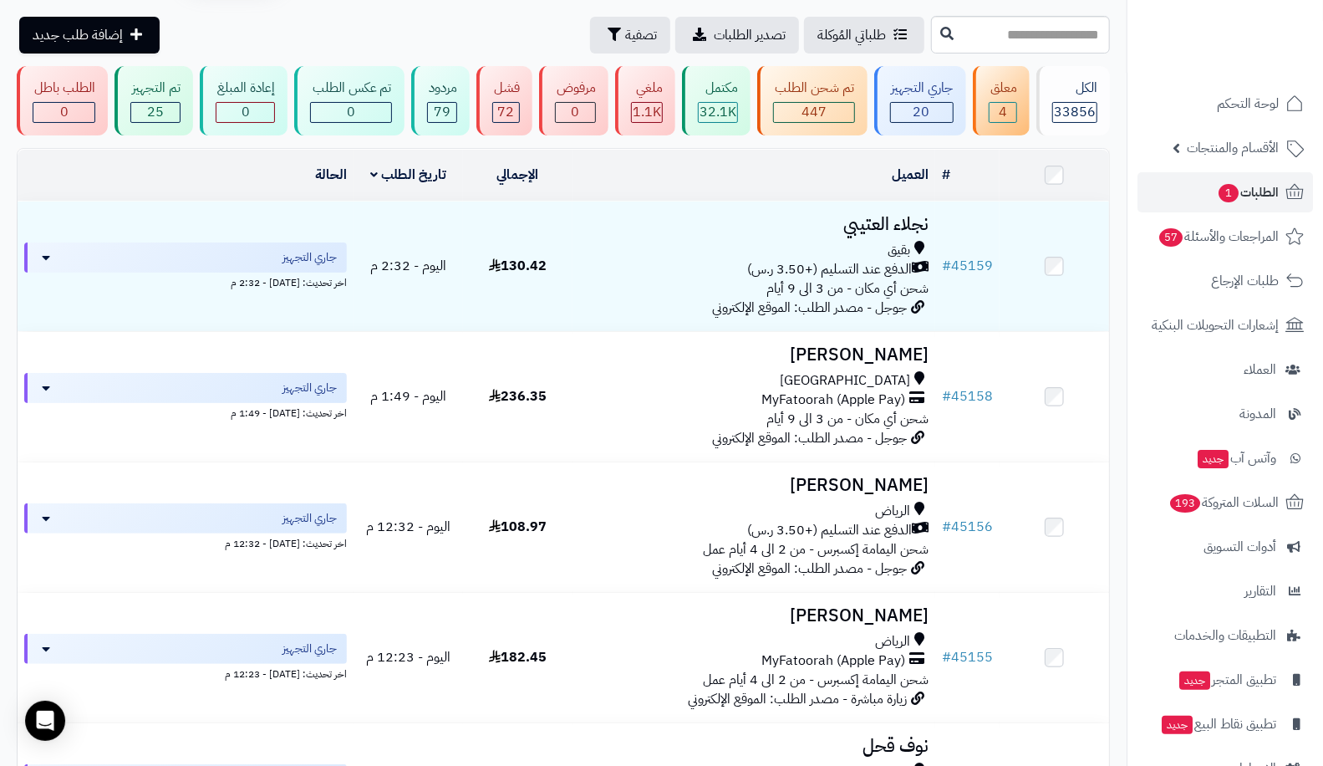
scroll to position [105, 0]
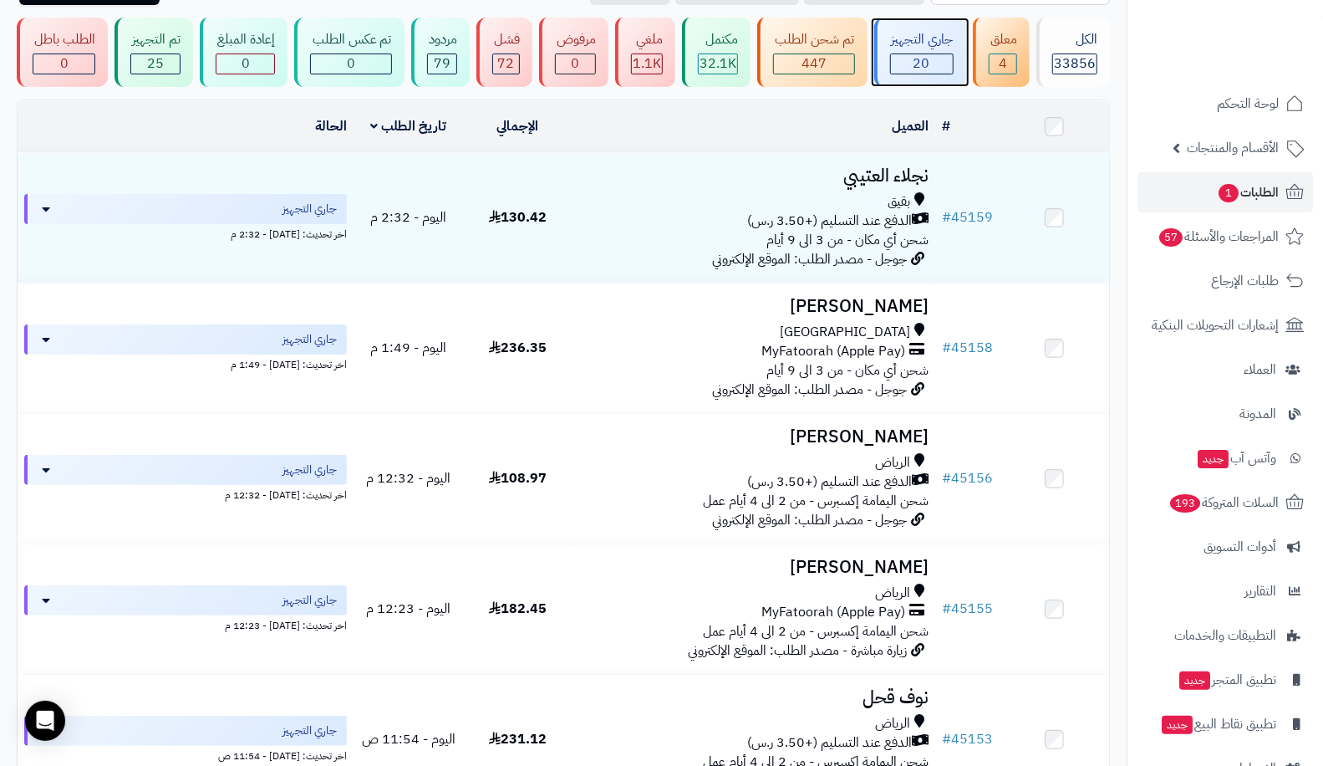
click at [935, 46] on div "جاري التجهيز" at bounding box center [922, 39] width 64 height 19
